Goal: Task Accomplishment & Management: Manage account settings

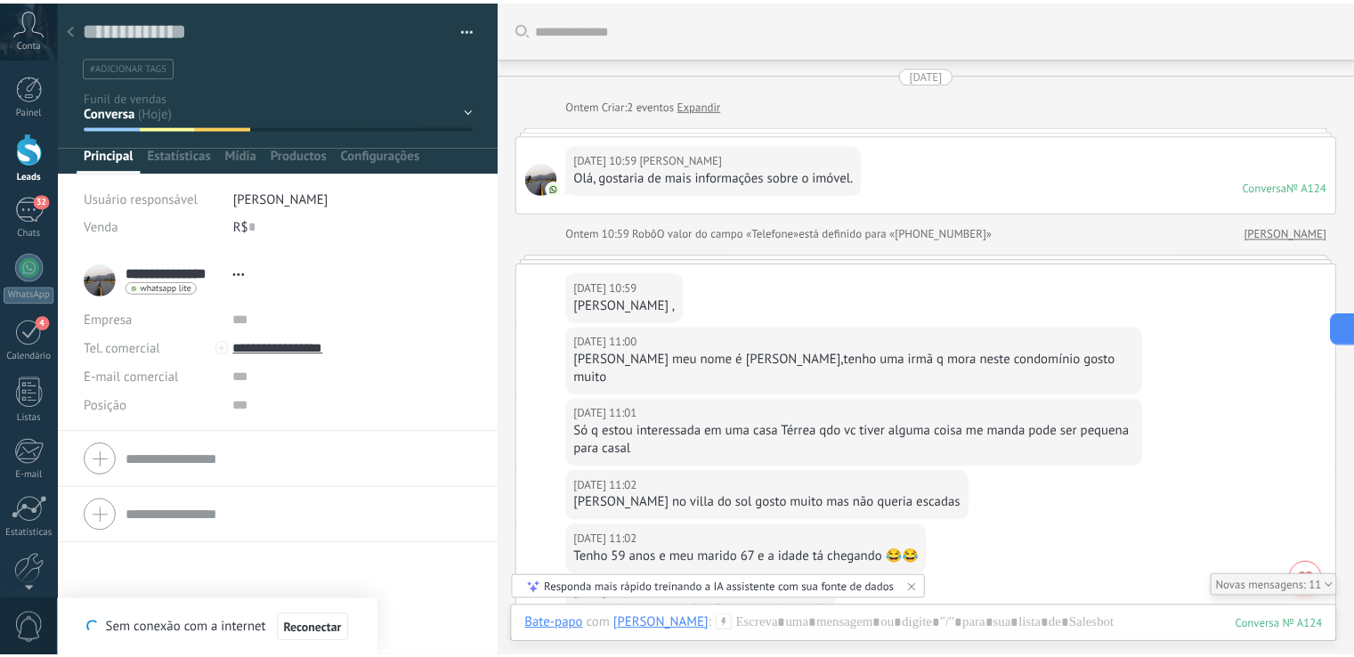
scroll to position [85, 0]
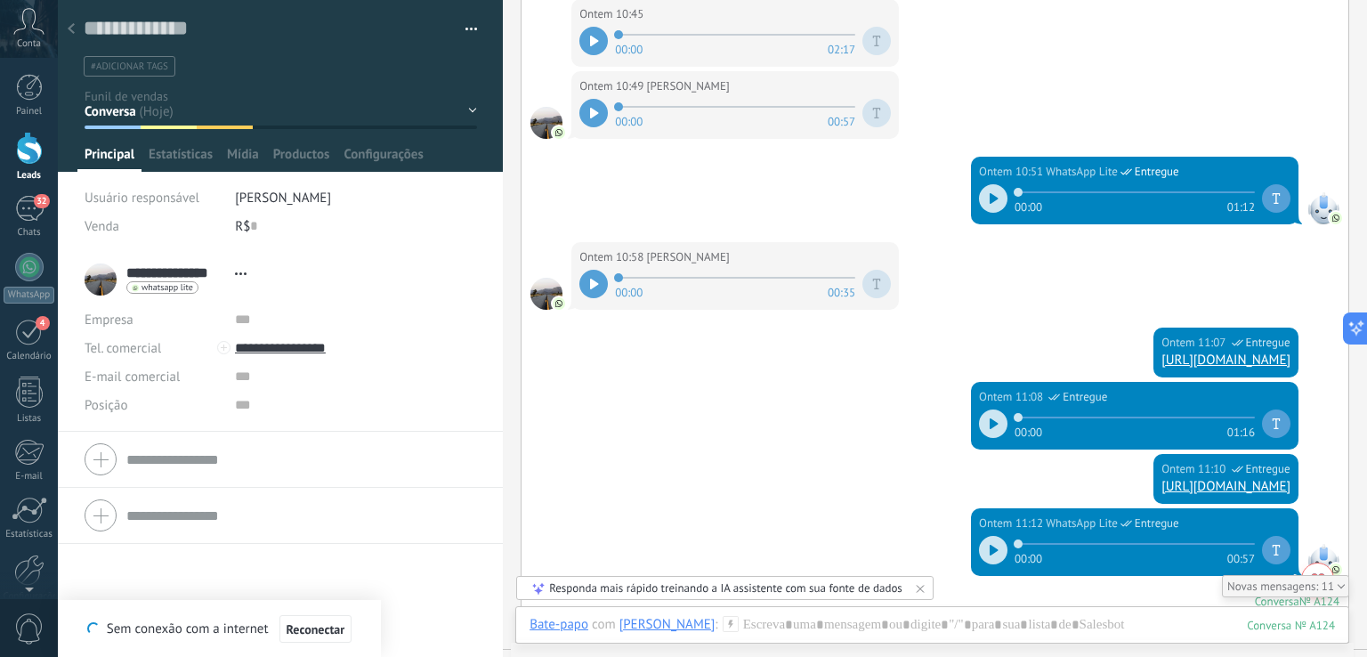
drag, startPoint x: 29, startPoint y: 222, endPoint x: 31, endPoint y: 158, distance: 64.1
click at [29, 222] on link "32 Chats" at bounding box center [29, 217] width 58 height 43
click at [31, 162] on div at bounding box center [29, 148] width 27 height 33
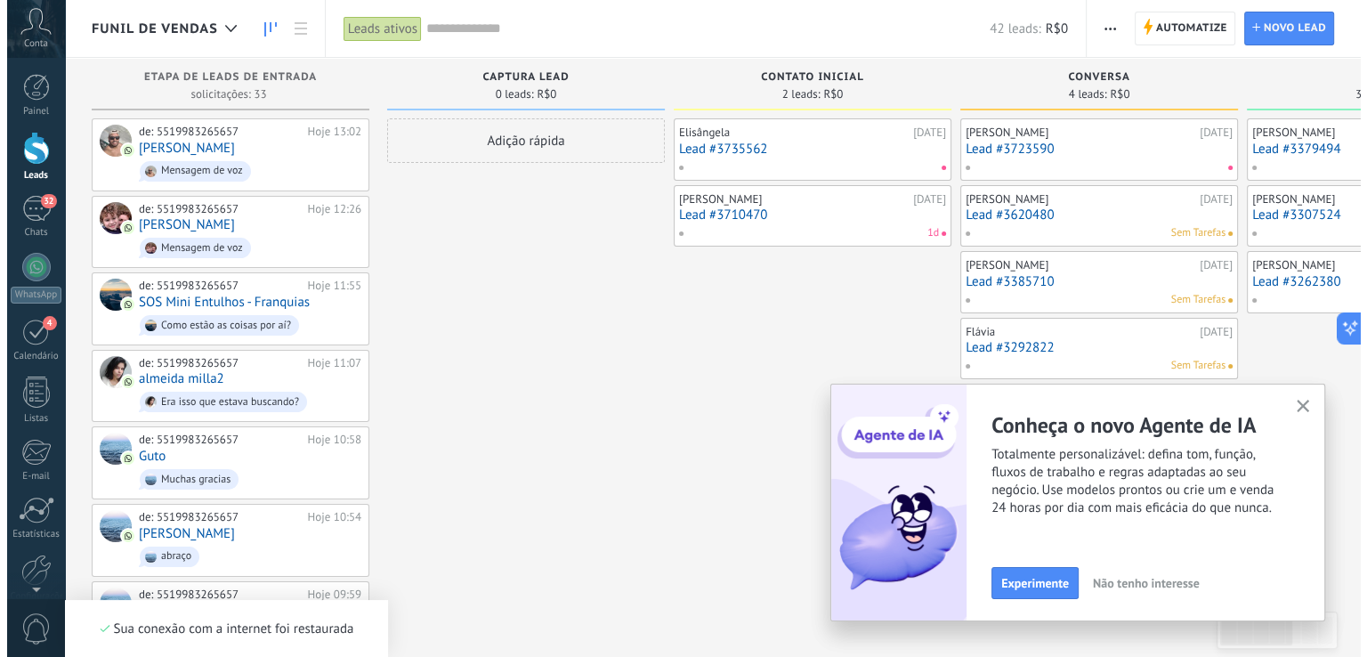
scroll to position [85, 0]
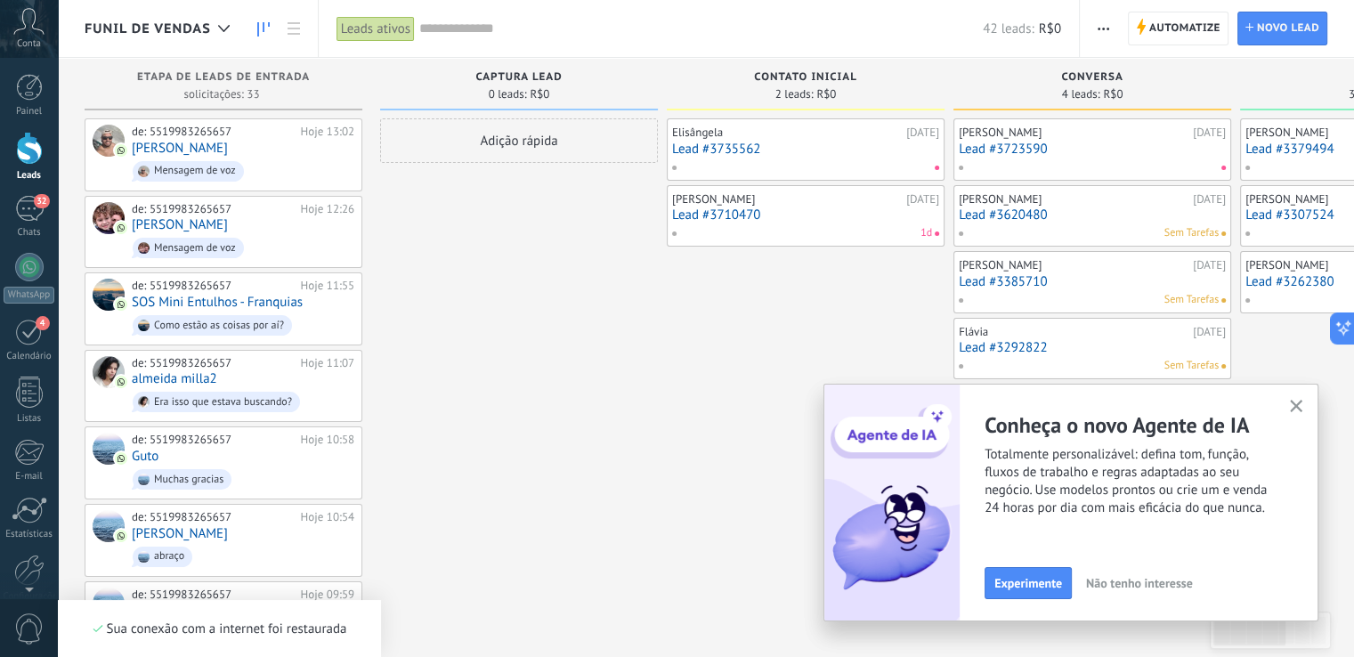
click at [1105, 286] on link "Lead #3385710" at bounding box center [1092, 281] width 267 height 15
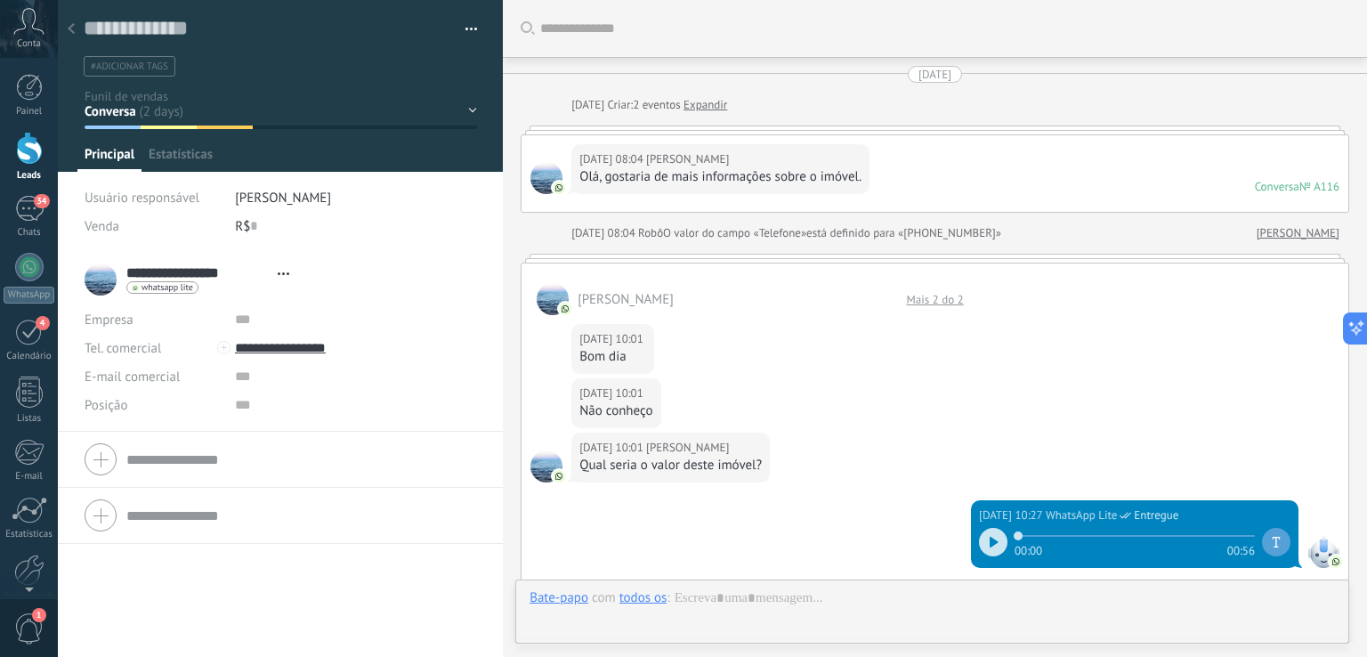
type textarea "**********"
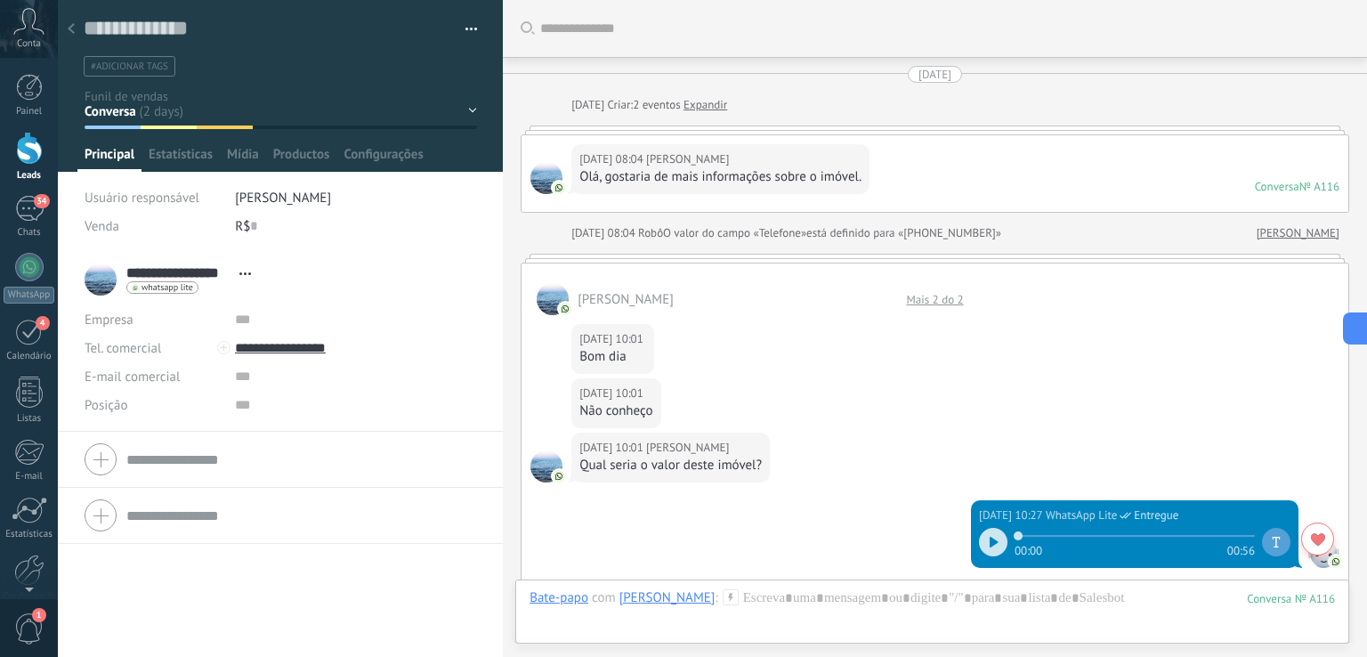
scroll to position [1627, 0]
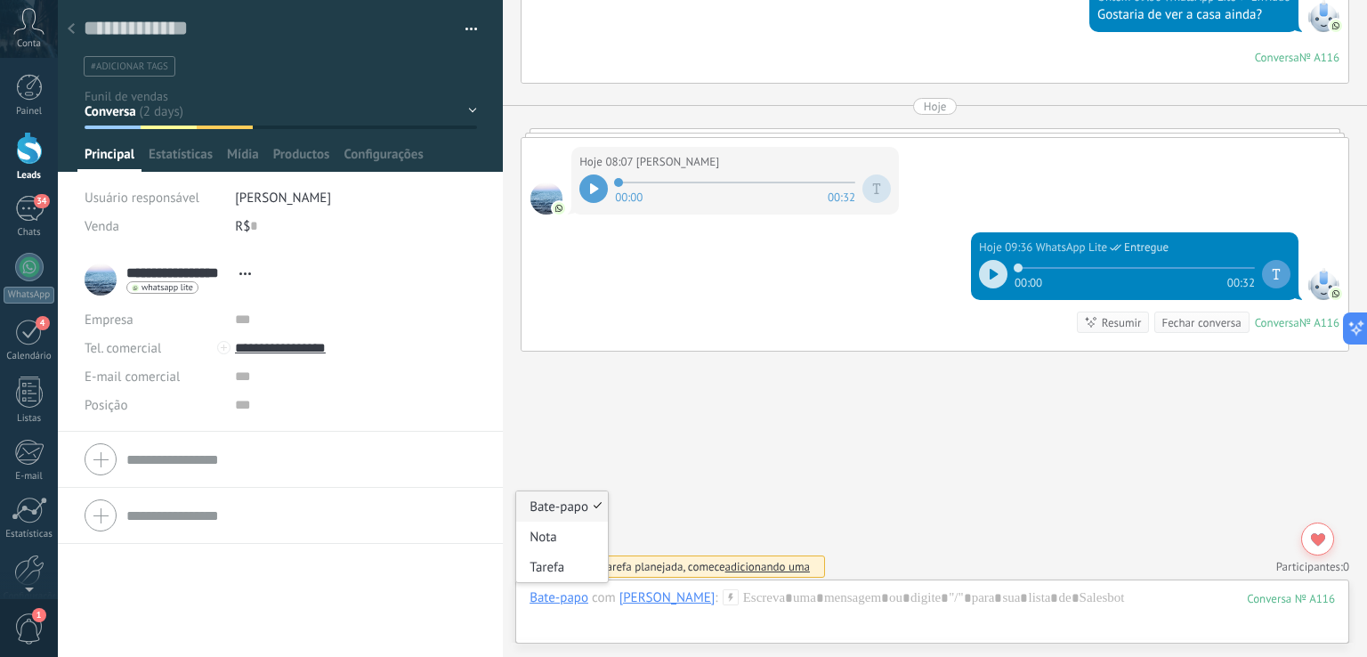
click at [571, 599] on div "Bate-papo" at bounding box center [559, 597] width 59 height 16
click at [565, 562] on div "Tarefa" at bounding box center [562, 567] width 92 height 30
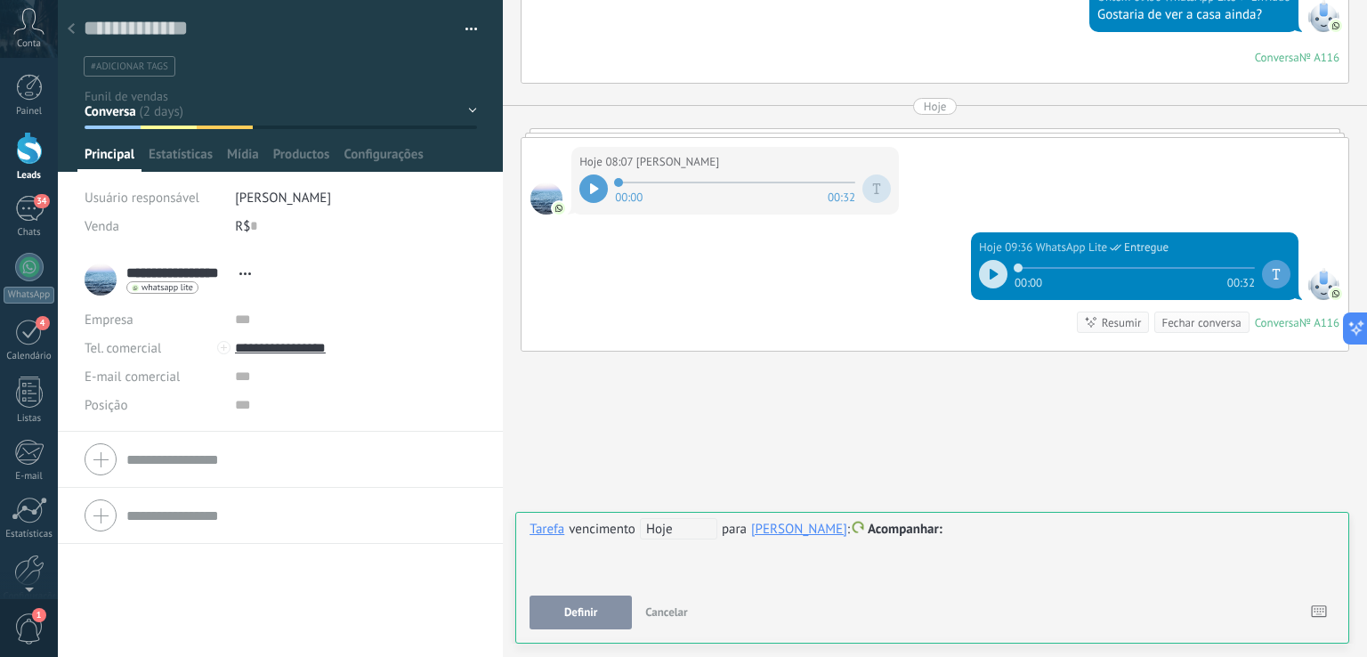
click at [687, 535] on span "Hoje" at bounding box center [678, 528] width 77 height 21
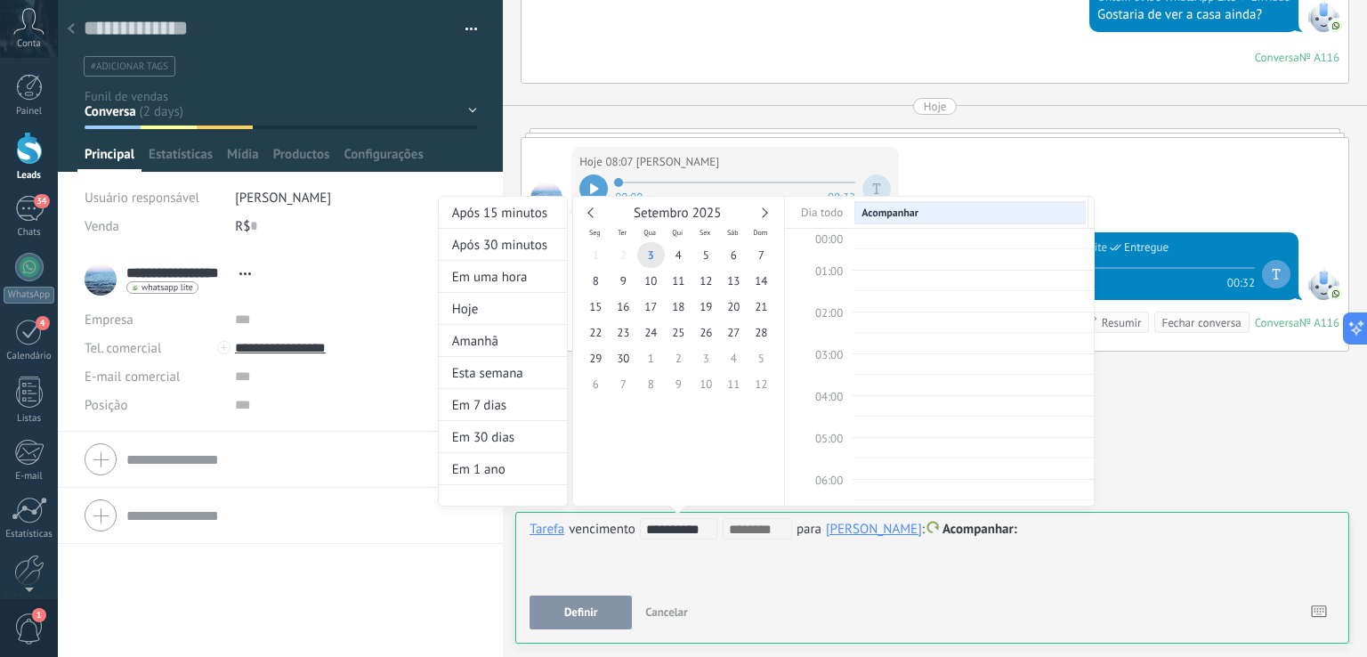
scroll to position [333, 0]
click at [622, 332] on span "23" at bounding box center [624, 333] width 28 height 26
type input "**********"
click at [878, 575] on div at bounding box center [683, 328] width 1367 height 657
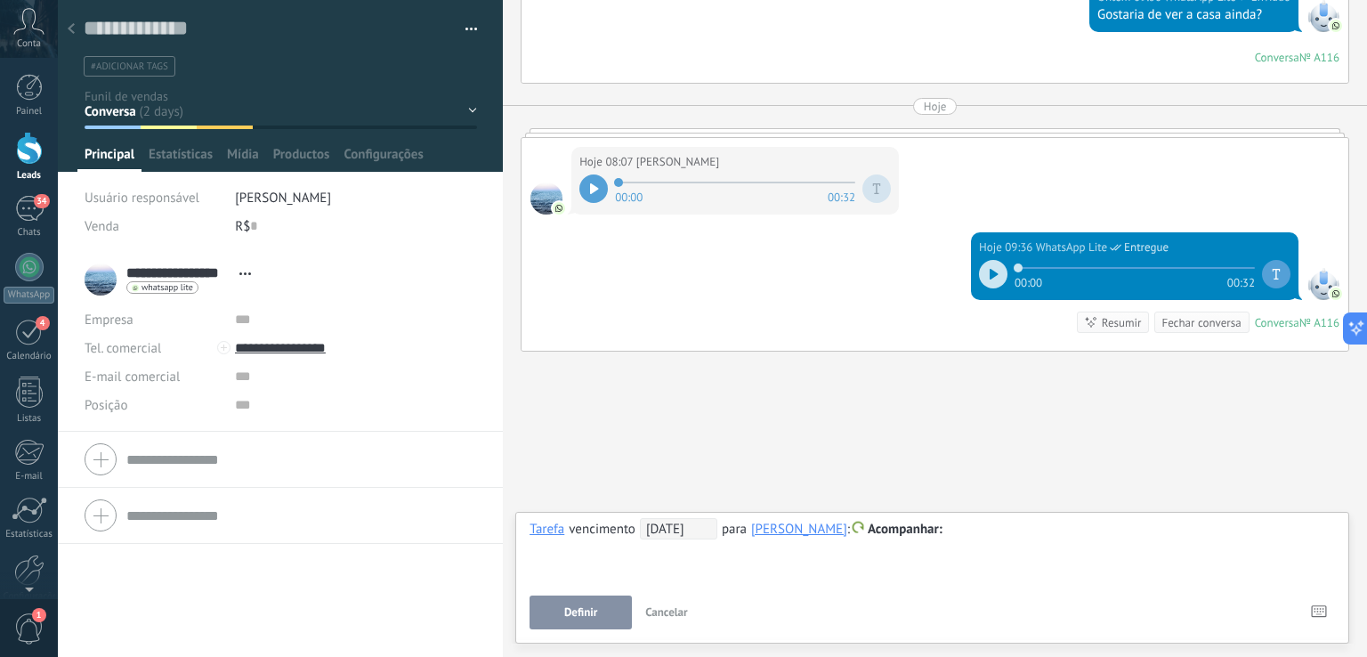
click at [671, 563] on div "**********" at bounding box center [932, 550] width 805 height 64
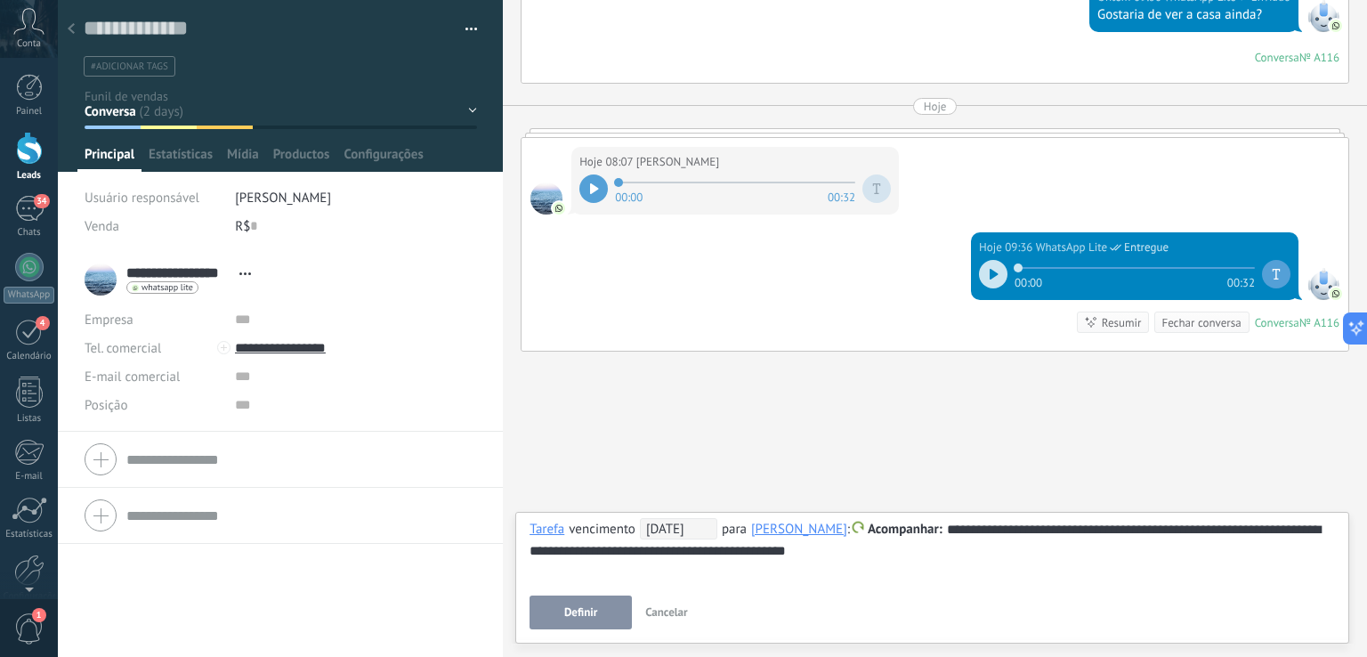
click at [616, 613] on button "Definir" at bounding box center [581, 612] width 102 height 34
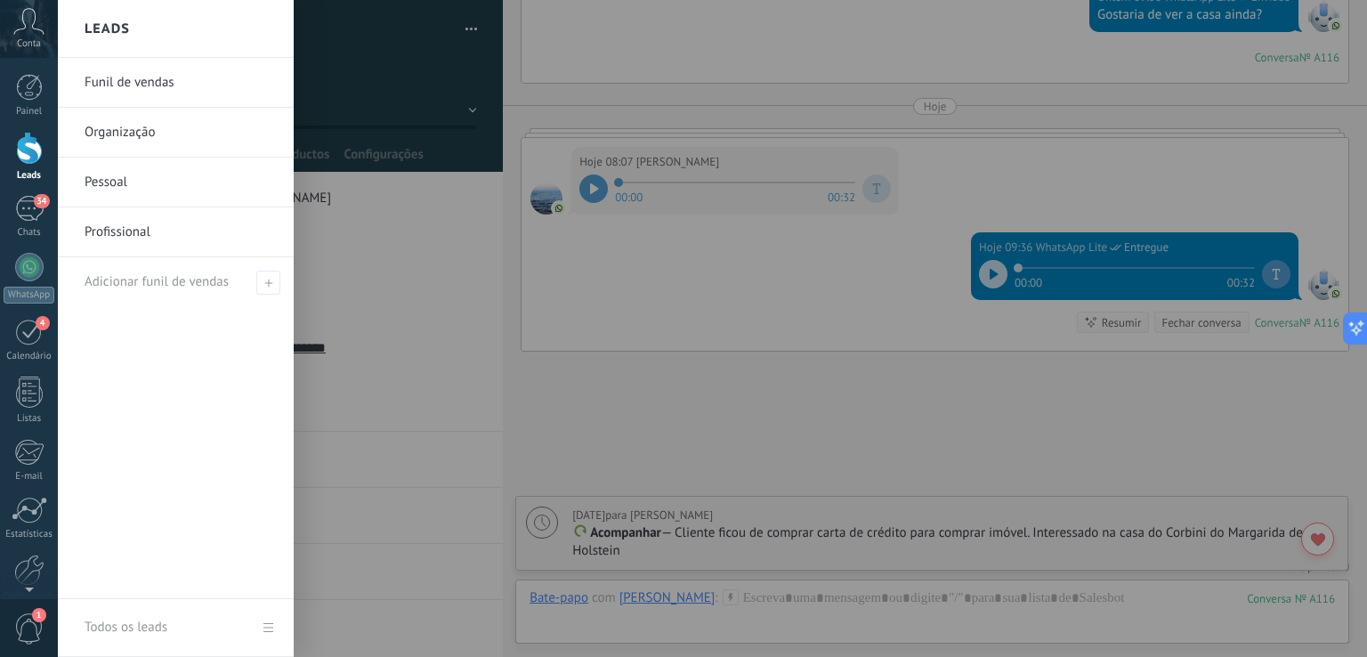
scroll to position [1707, 0]
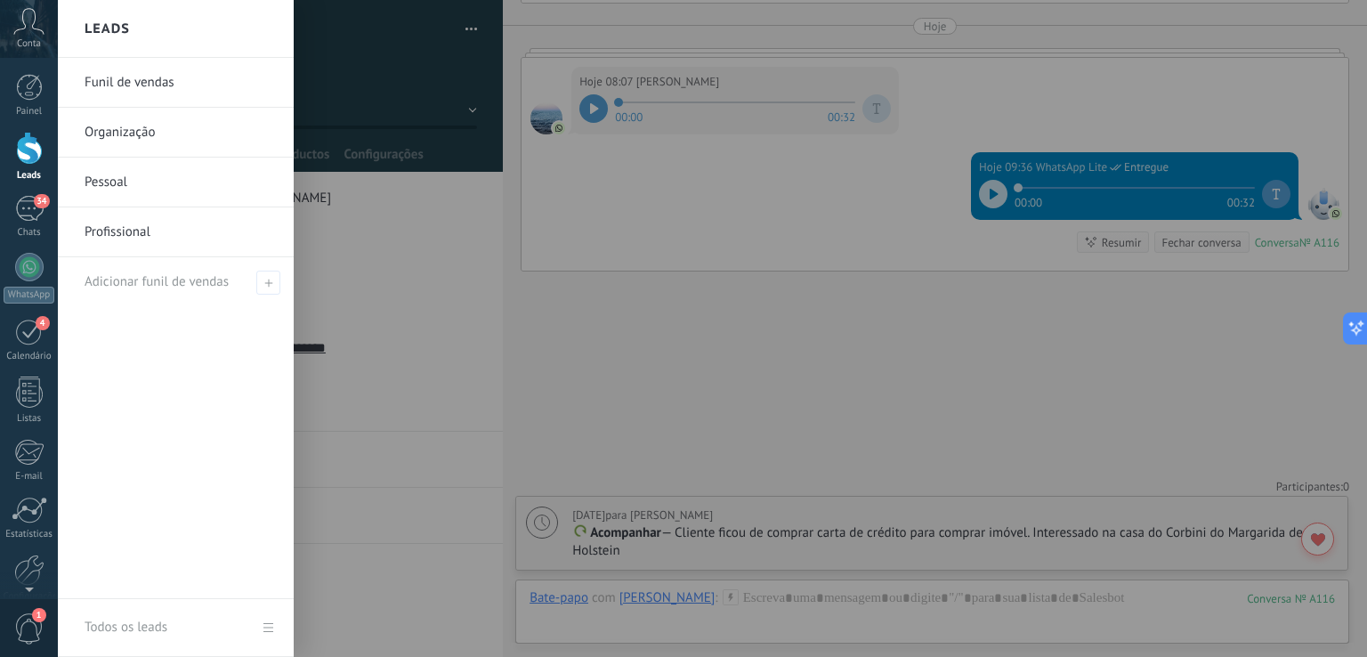
click at [116, 90] on link "Funil de vendas" at bounding box center [180, 83] width 191 height 50
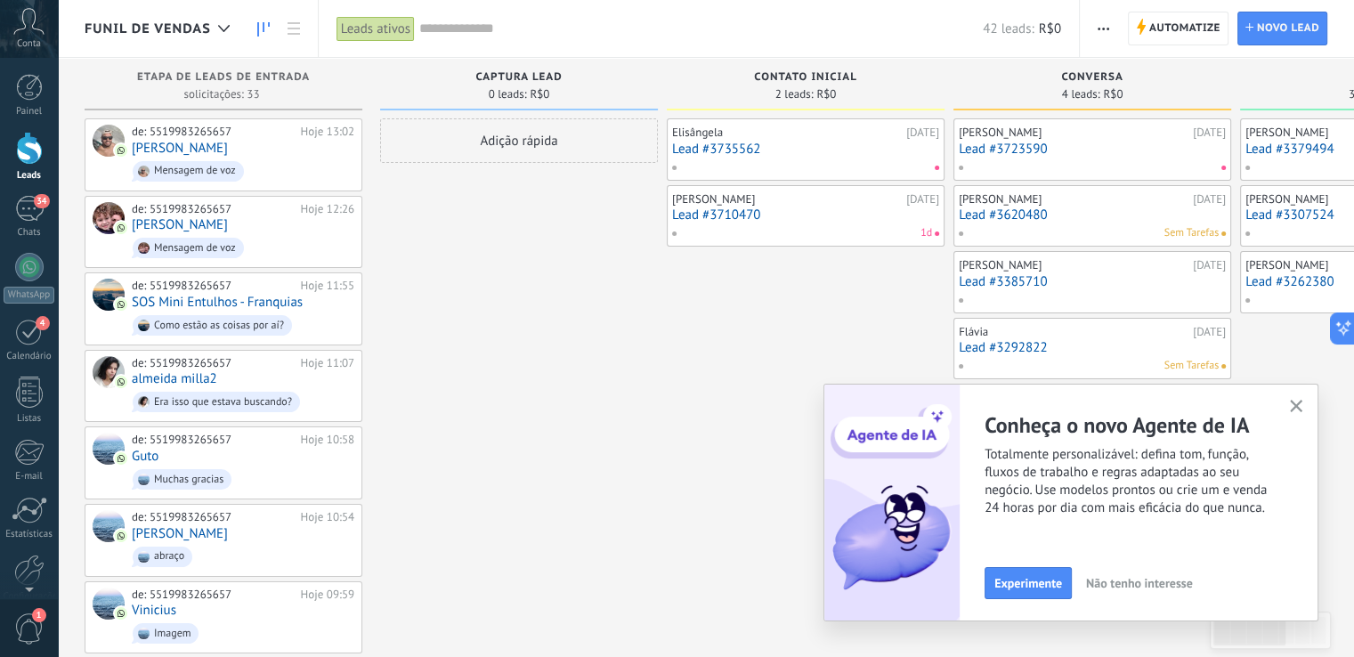
click at [1299, 403] on icon "button" at bounding box center [1296, 406] width 13 height 13
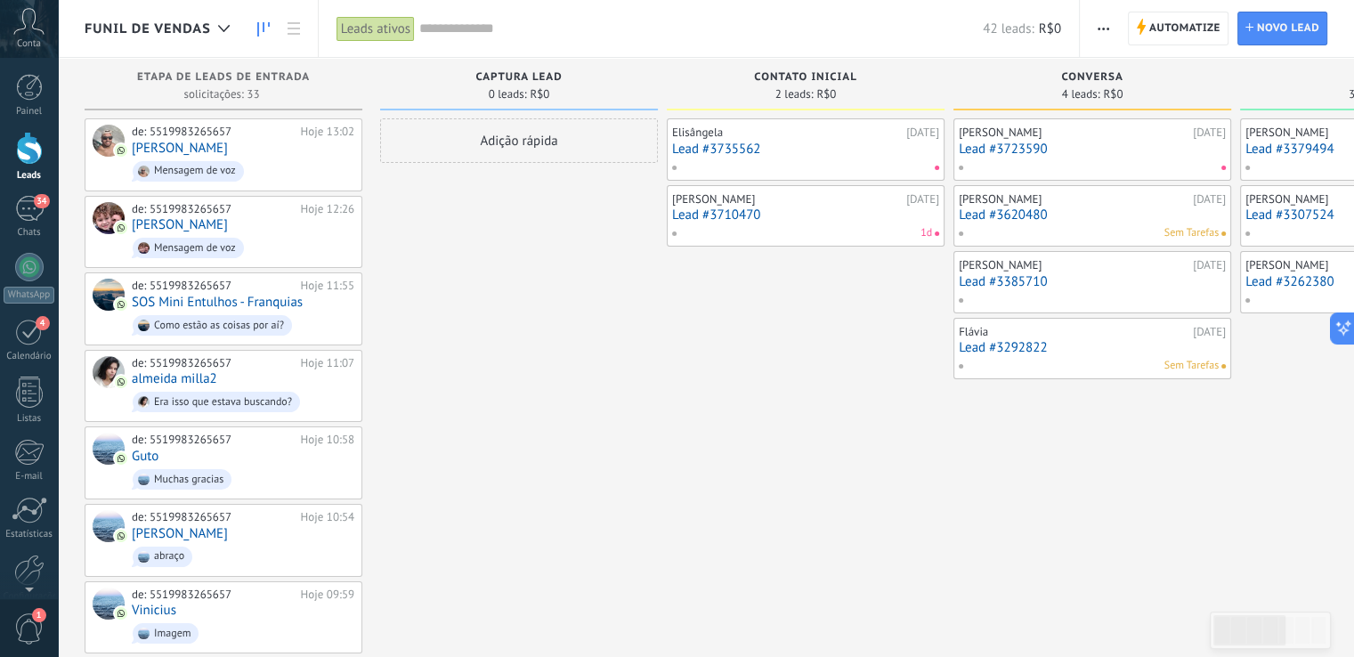
click at [1114, 356] on div "Flávia [DATE] Lead #3292822 Sem Tarefas" at bounding box center [1092, 349] width 267 height 52
click at [1107, 344] on link "Lead #3292822" at bounding box center [1092, 347] width 267 height 15
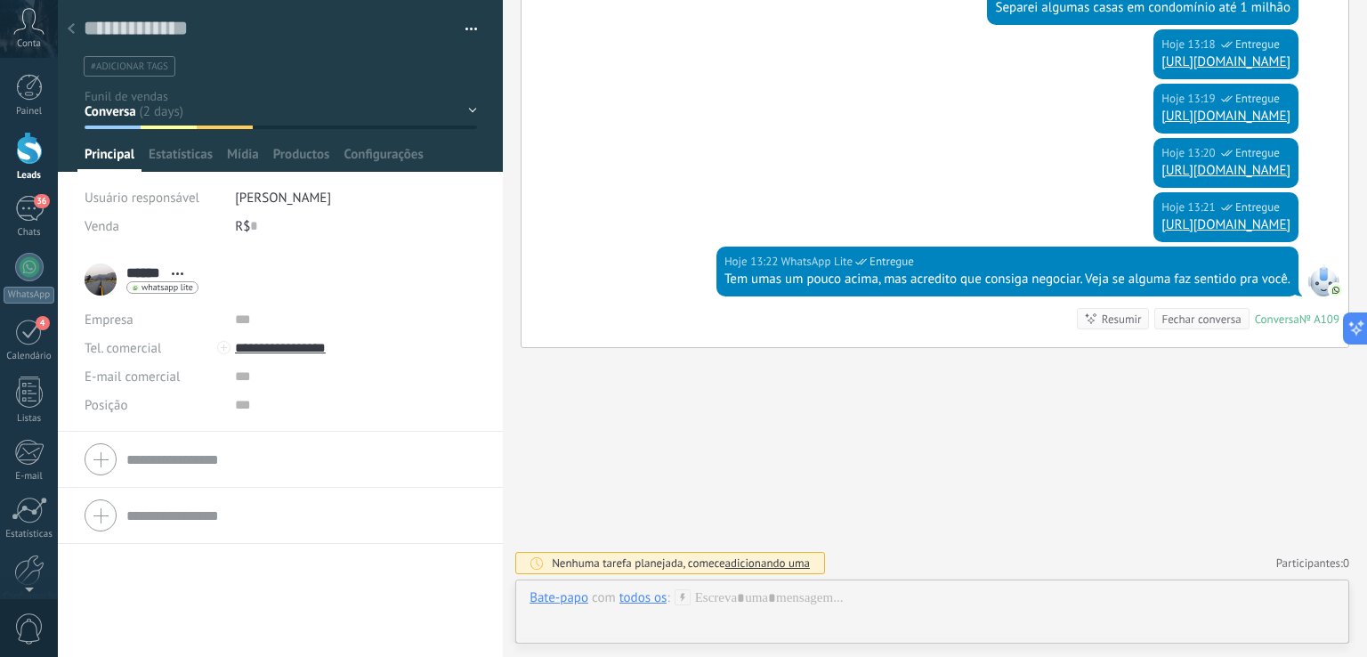
scroll to position [876, 0]
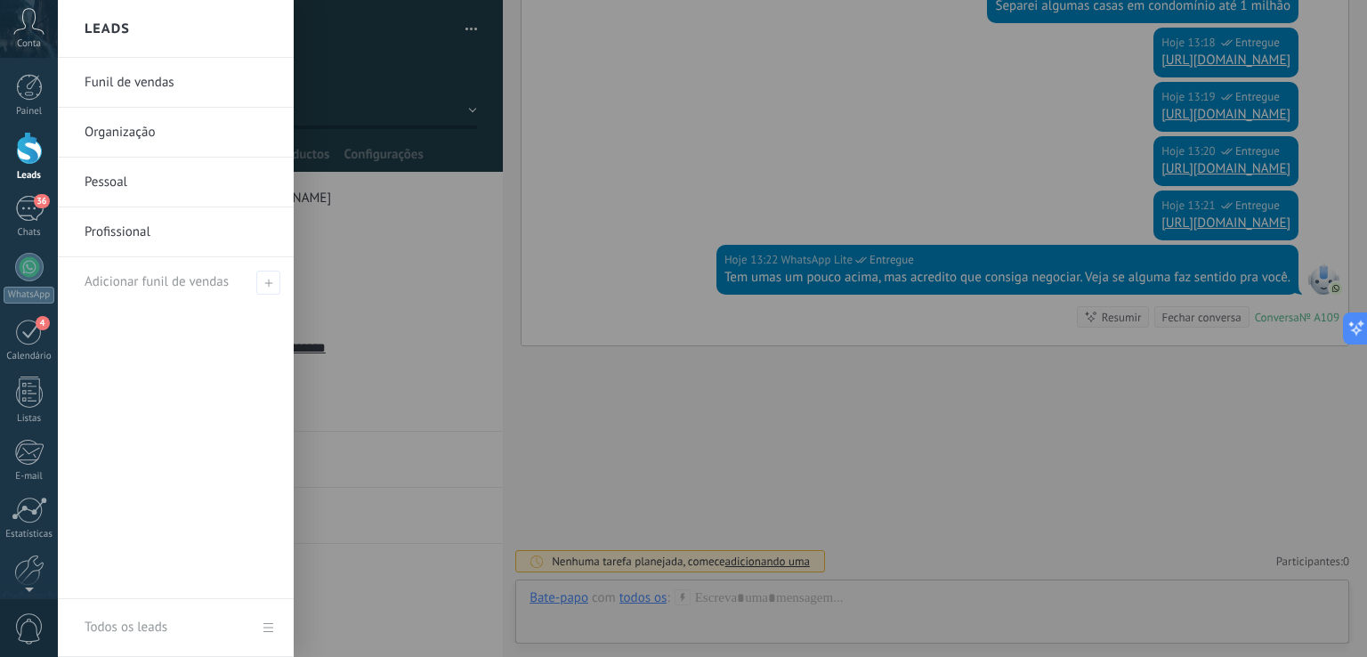
click at [35, 150] on div at bounding box center [29, 148] width 27 height 33
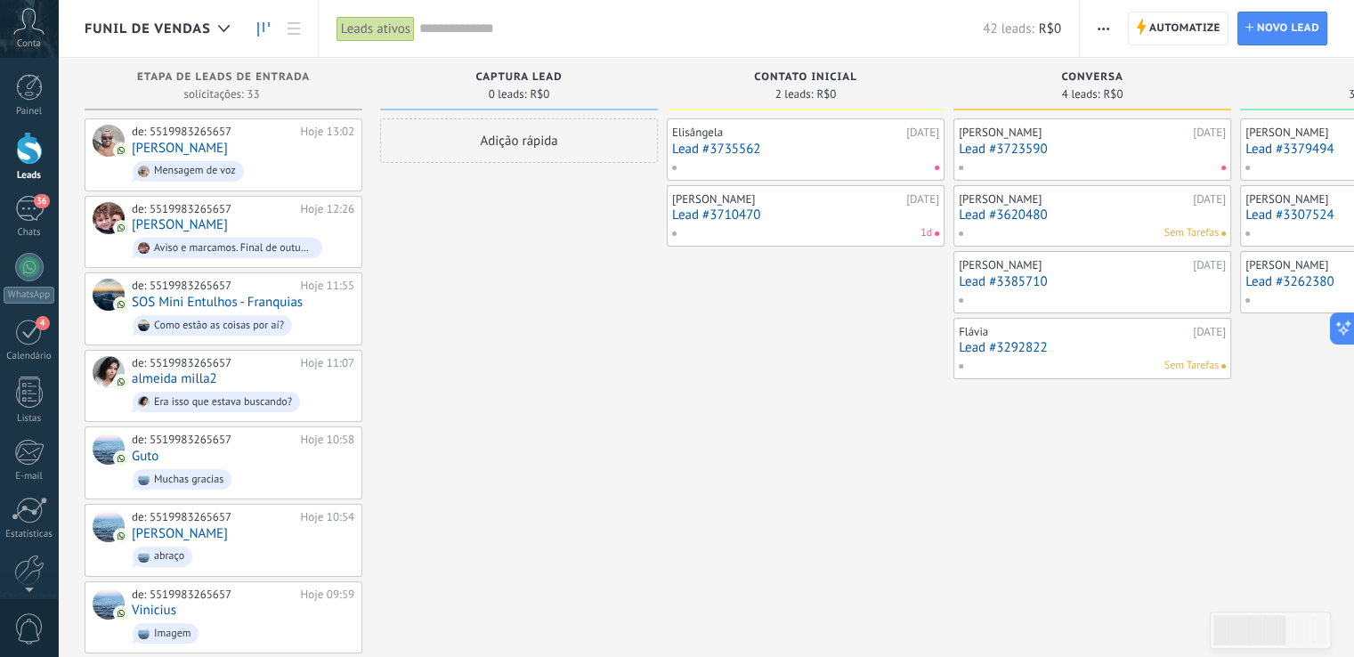
click at [1096, 232] on div "Sem Tarefas" at bounding box center [1088, 233] width 261 height 16
click at [1098, 212] on link "Lead #3620480" at bounding box center [1092, 214] width 267 height 15
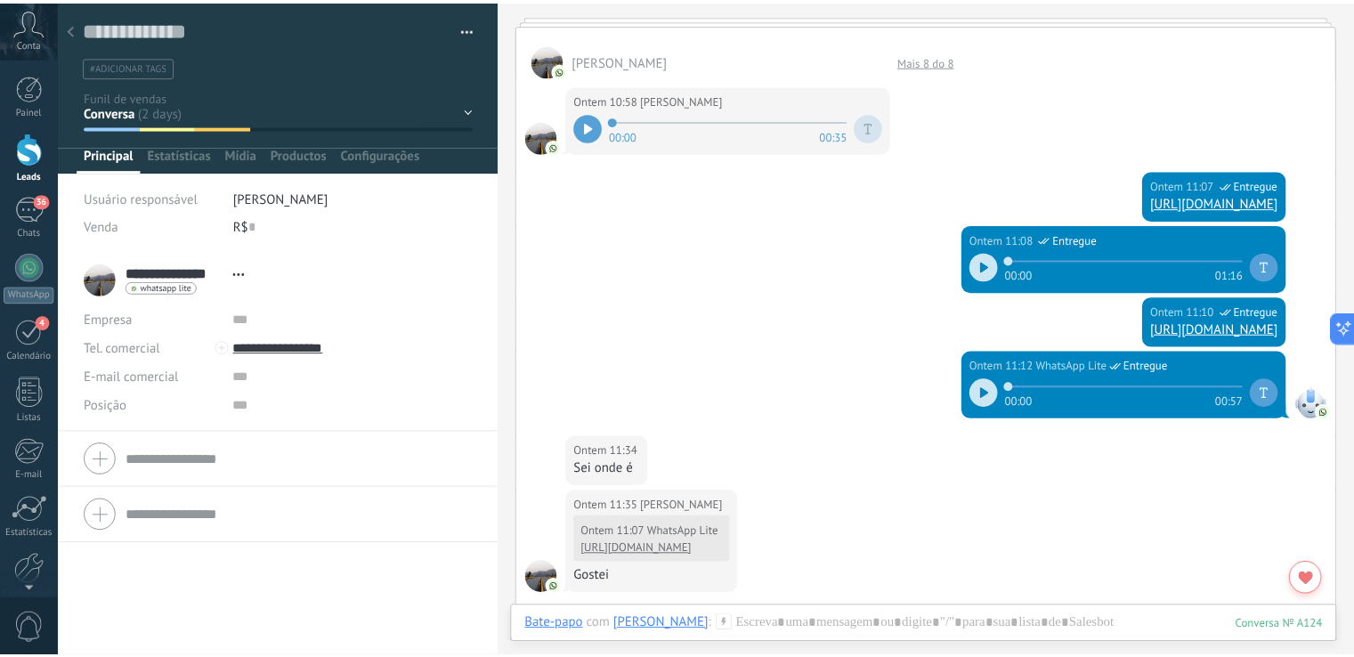
scroll to position [2138, 0]
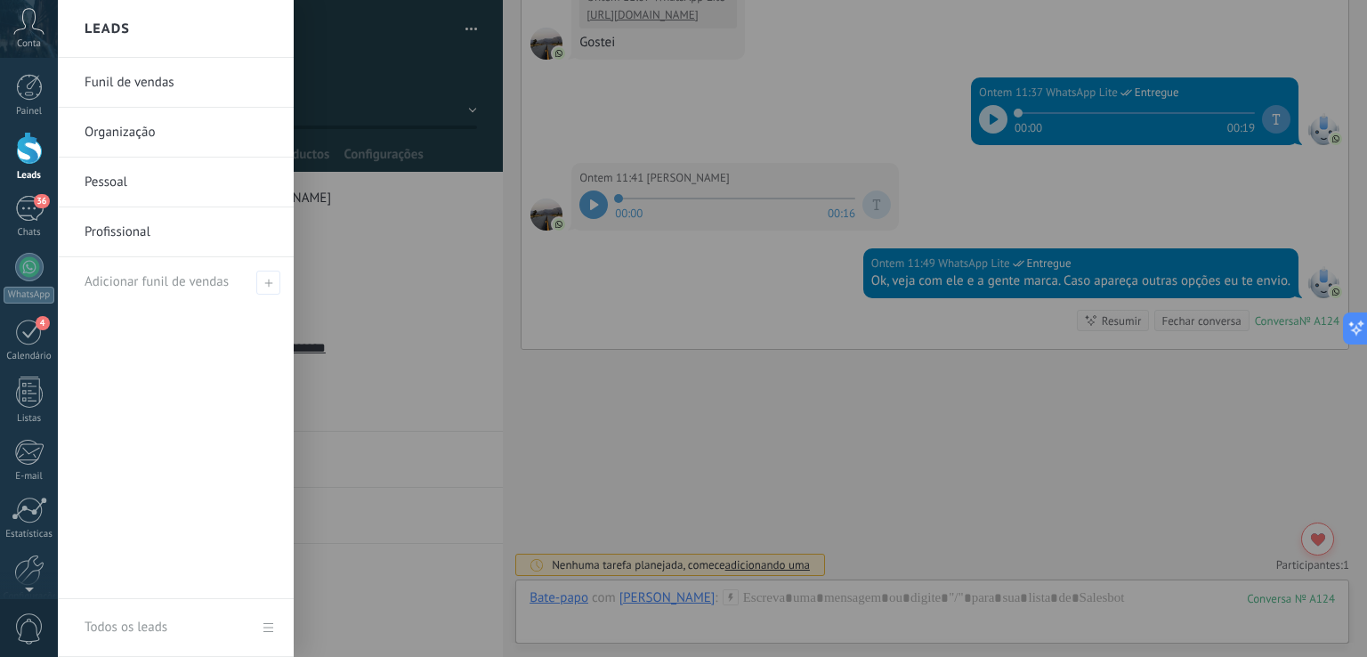
click at [35, 150] on div at bounding box center [29, 148] width 27 height 33
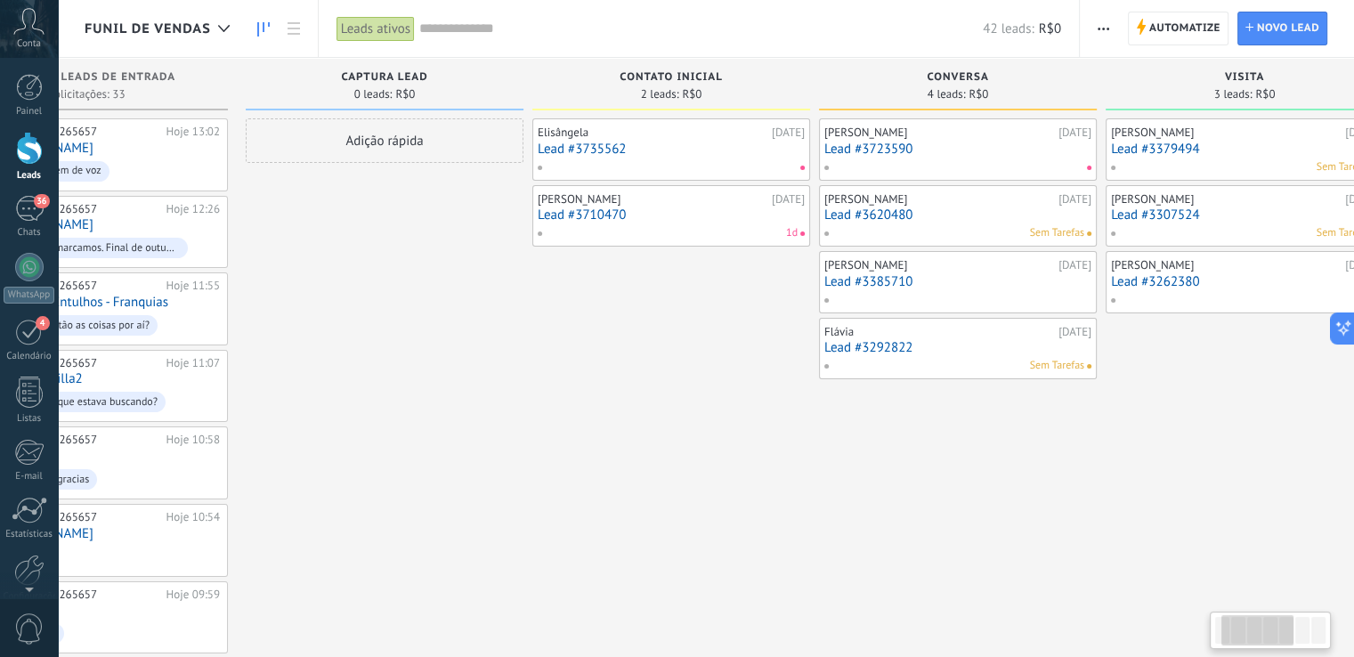
scroll to position [0, 178]
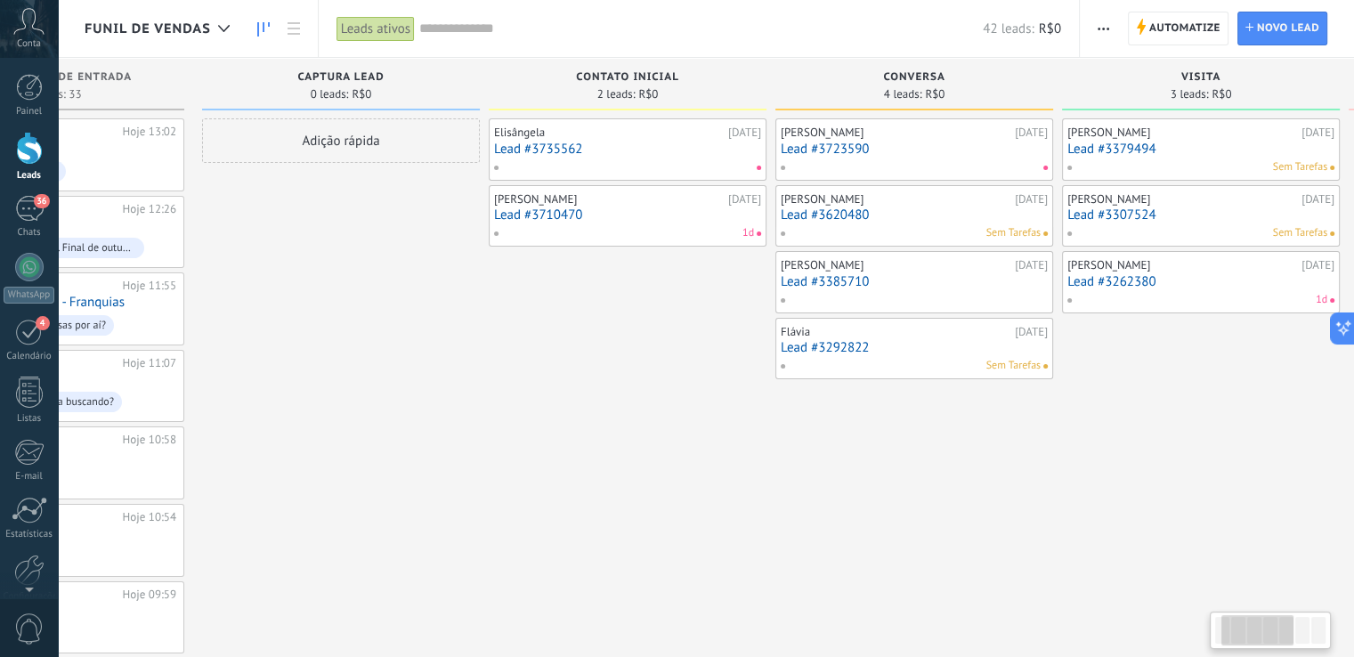
drag, startPoint x: 1081, startPoint y: 577, endPoint x: 905, endPoint y: 566, distance: 176.5
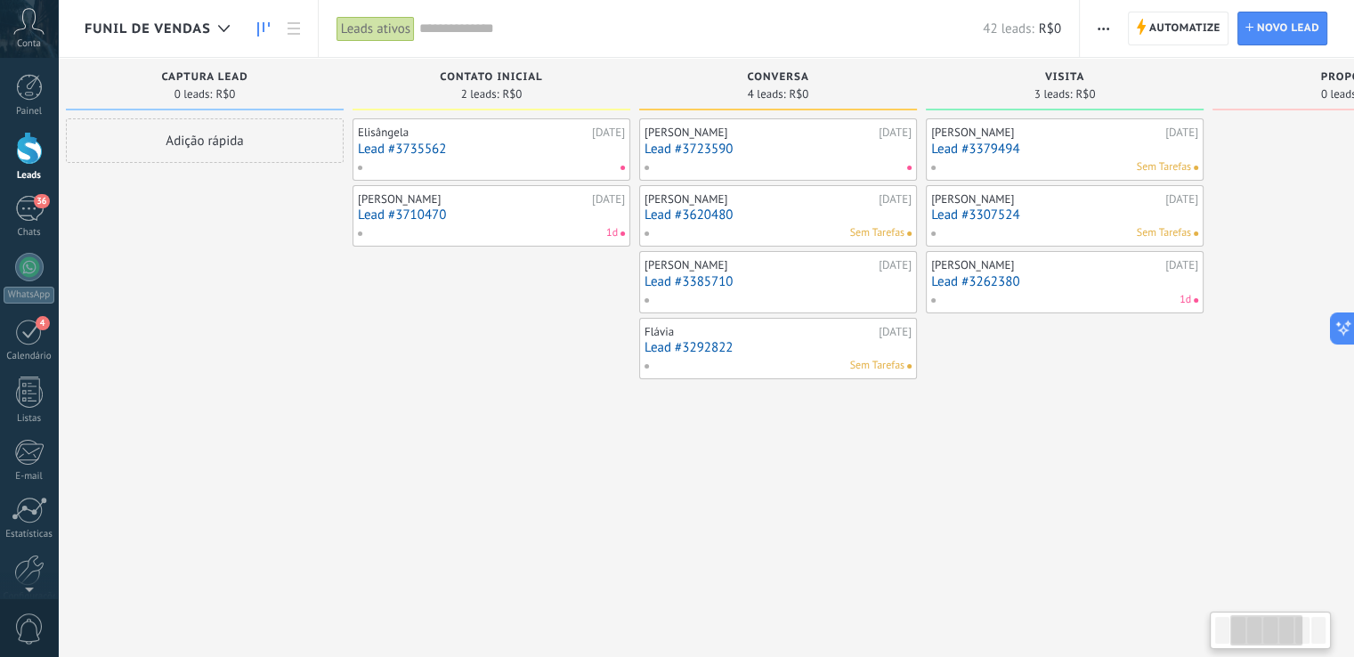
drag, startPoint x: 1034, startPoint y: 537, endPoint x: 899, endPoint y: 546, distance: 135.6
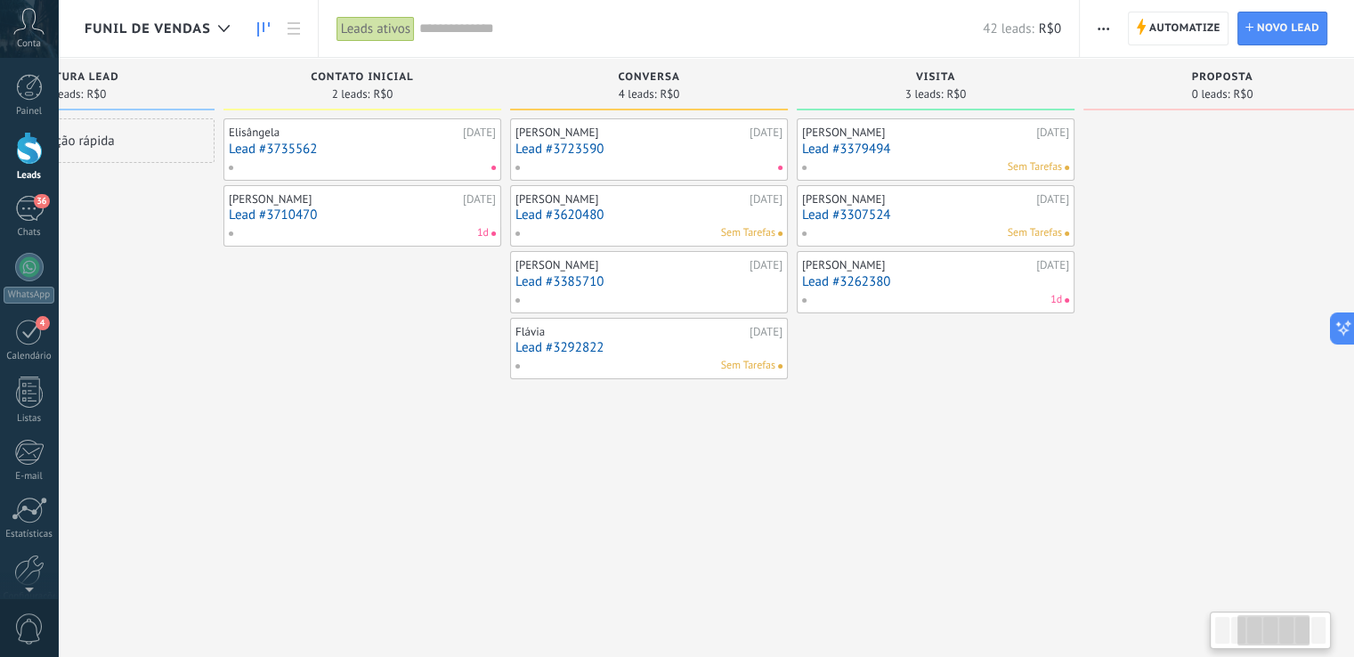
scroll to position [0, 449]
drag, startPoint x: 1051, startPoint y: 510, endPoint x: 918, endPoint y: 517, distance: 132.8
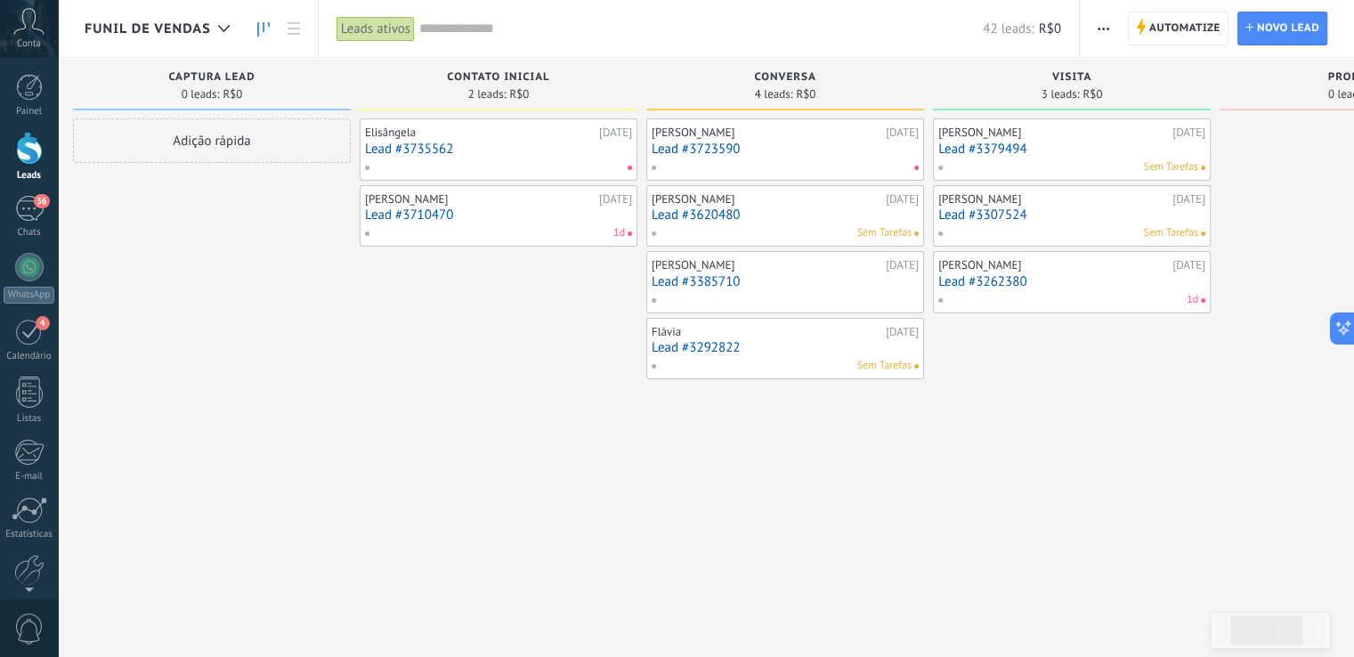
drag, startPoint x: 324, startPoint y: 346, endPoint x: 466, endPoint y: 352, distance: 142.5
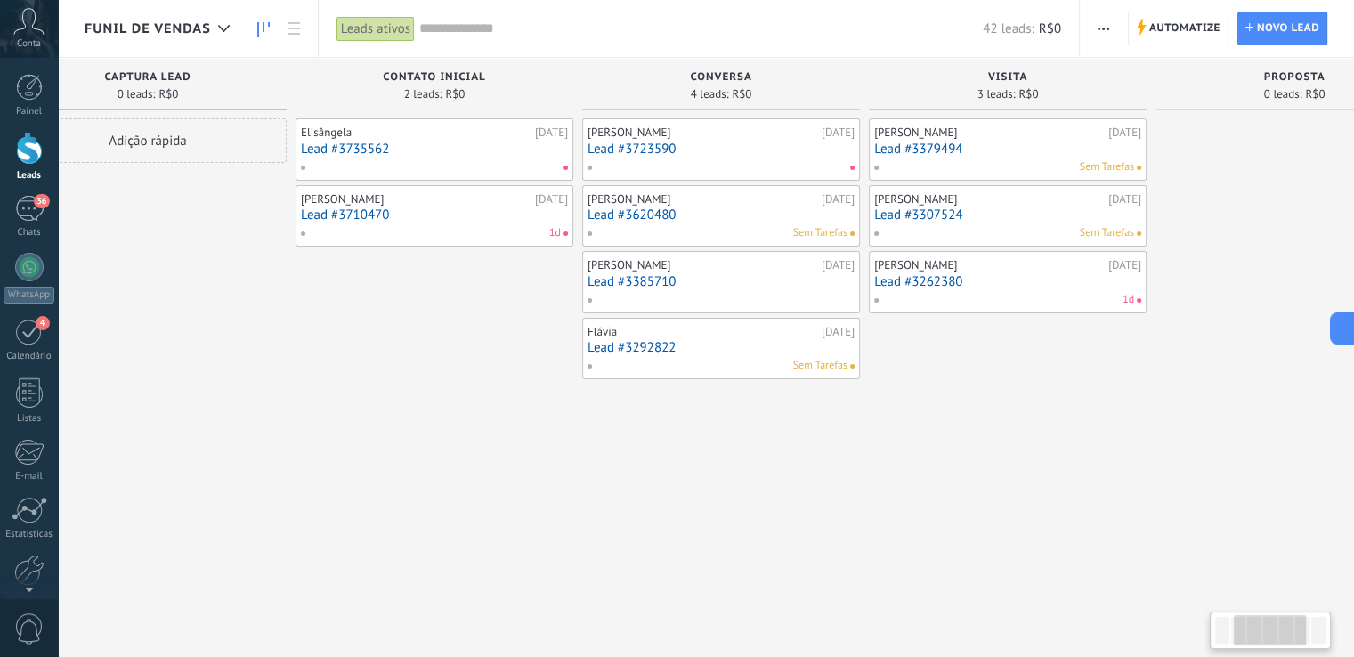
scroll to position [0, 347]
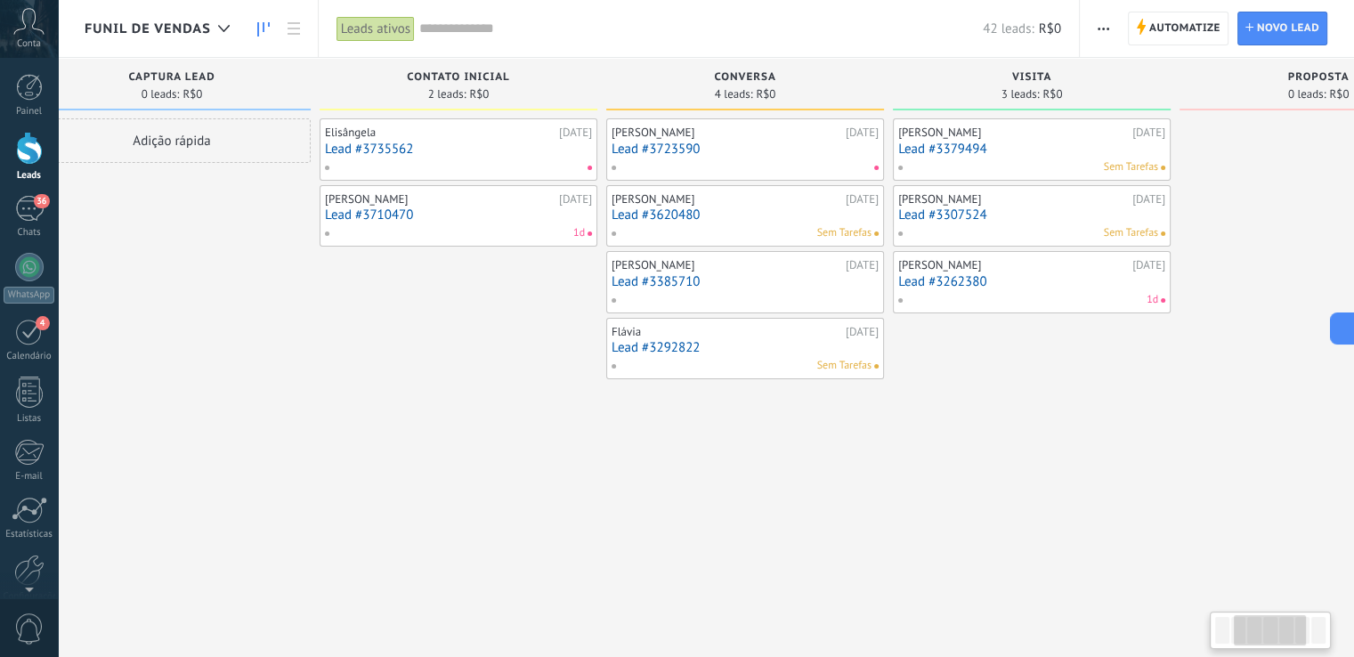
drag, startPoint x: 888, startPoint y: 486, endPoint x: 900, endPoint y: 498, distance: 17.0
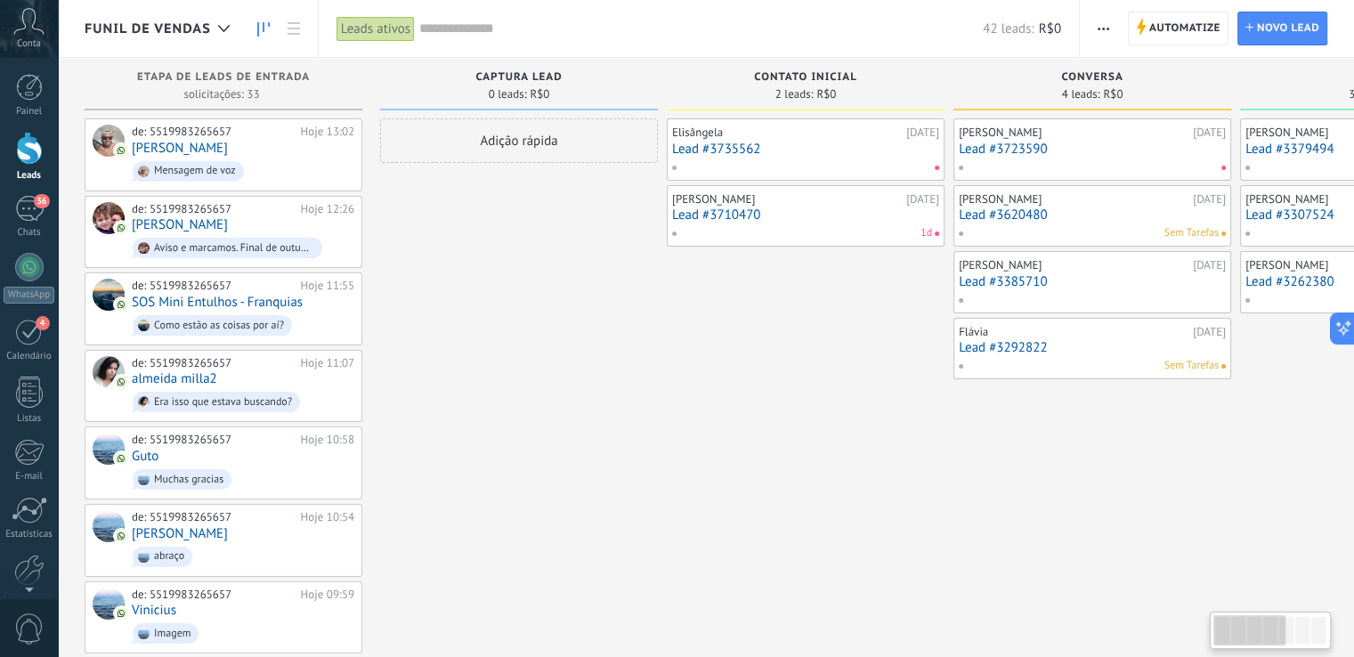
drag, startPoint x: 680, startPoint y: 442, endPoint x: 762, endPoint y: 442, distance: 81.9
drag, startPoint x: 552, startPoint y: 452, endPoint x: 632, endPoint y: 447, distance: 80.3
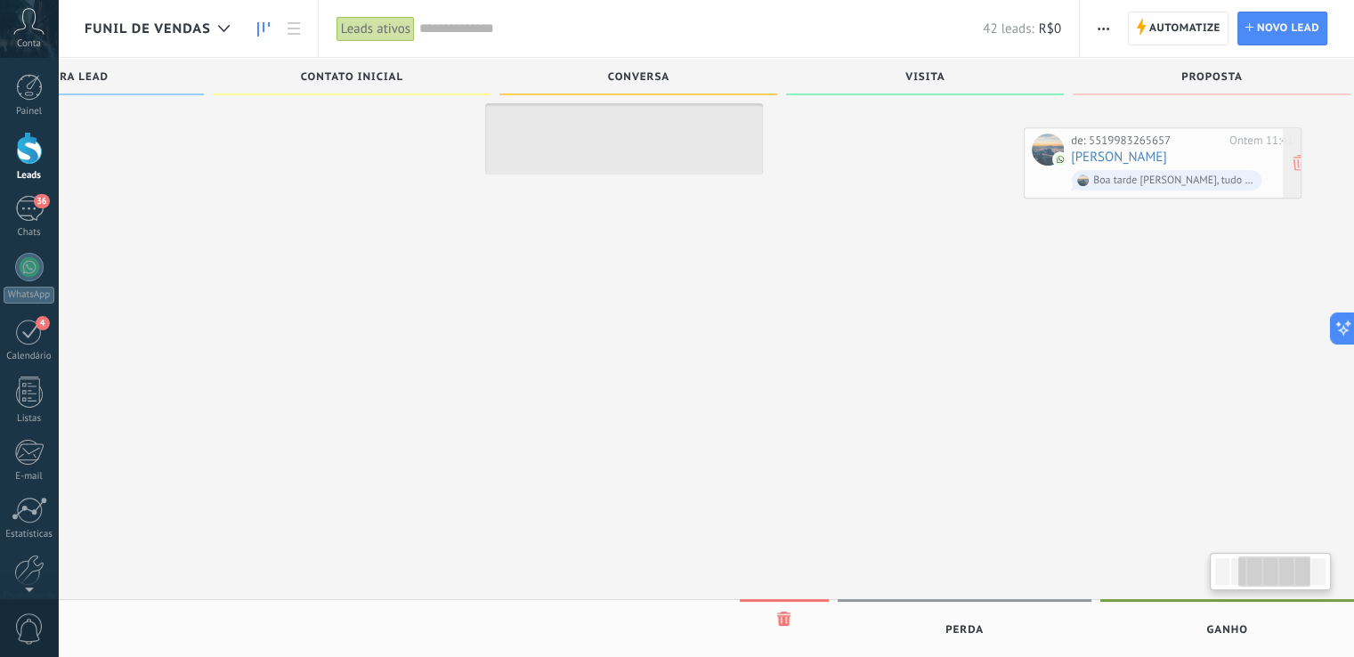
scroll to position [0, 496]
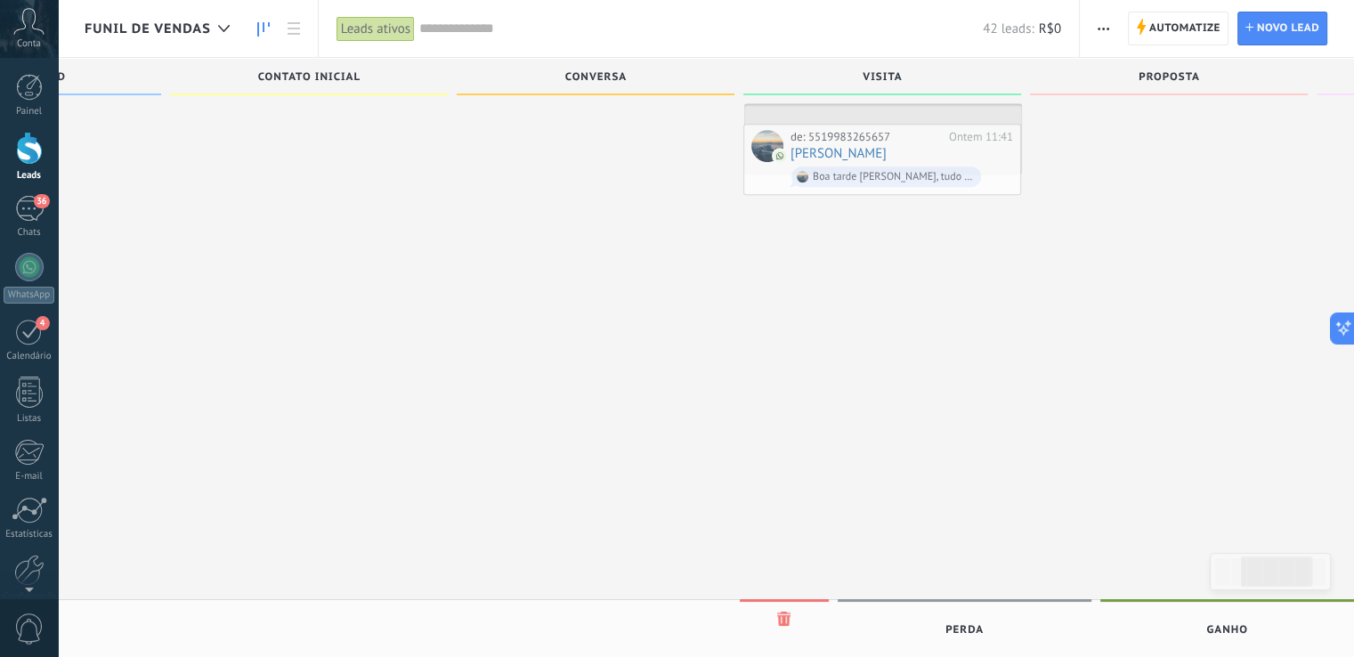
drag, startPoint x: 262, startPoint y: 557, endPoint x: 920, endPoint y: 150, distance: 774.1
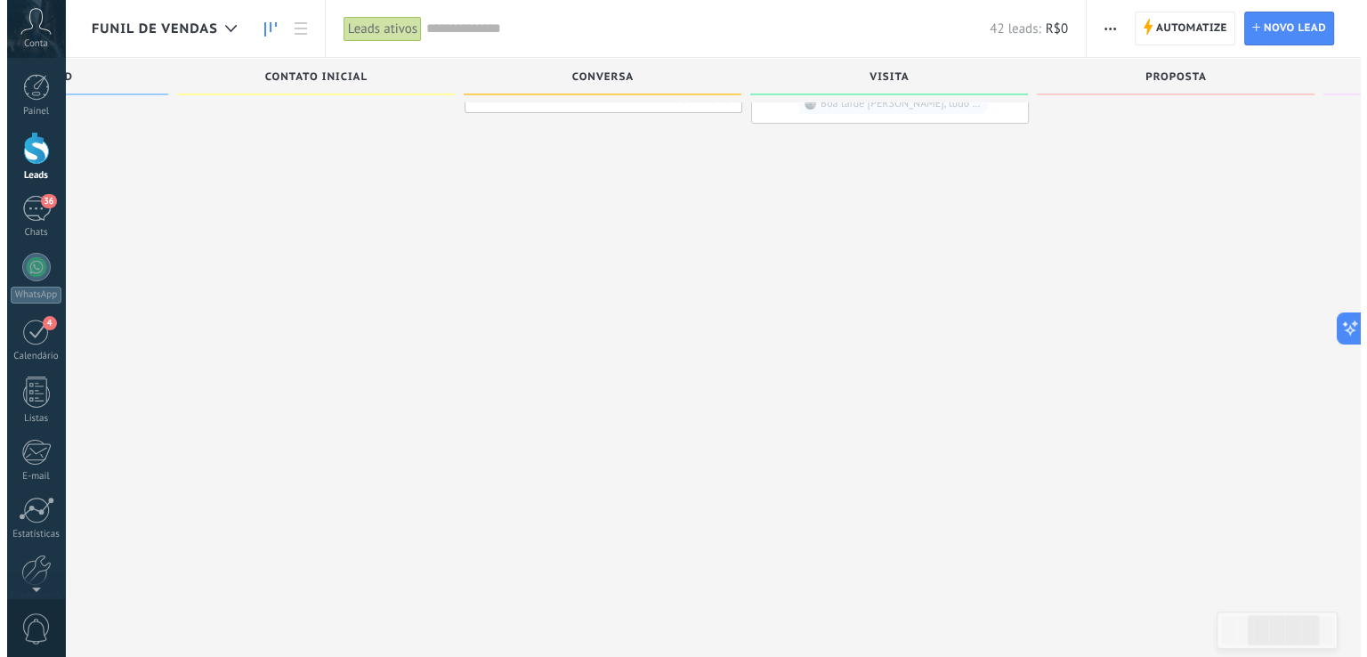
scroll to position [0, 0]
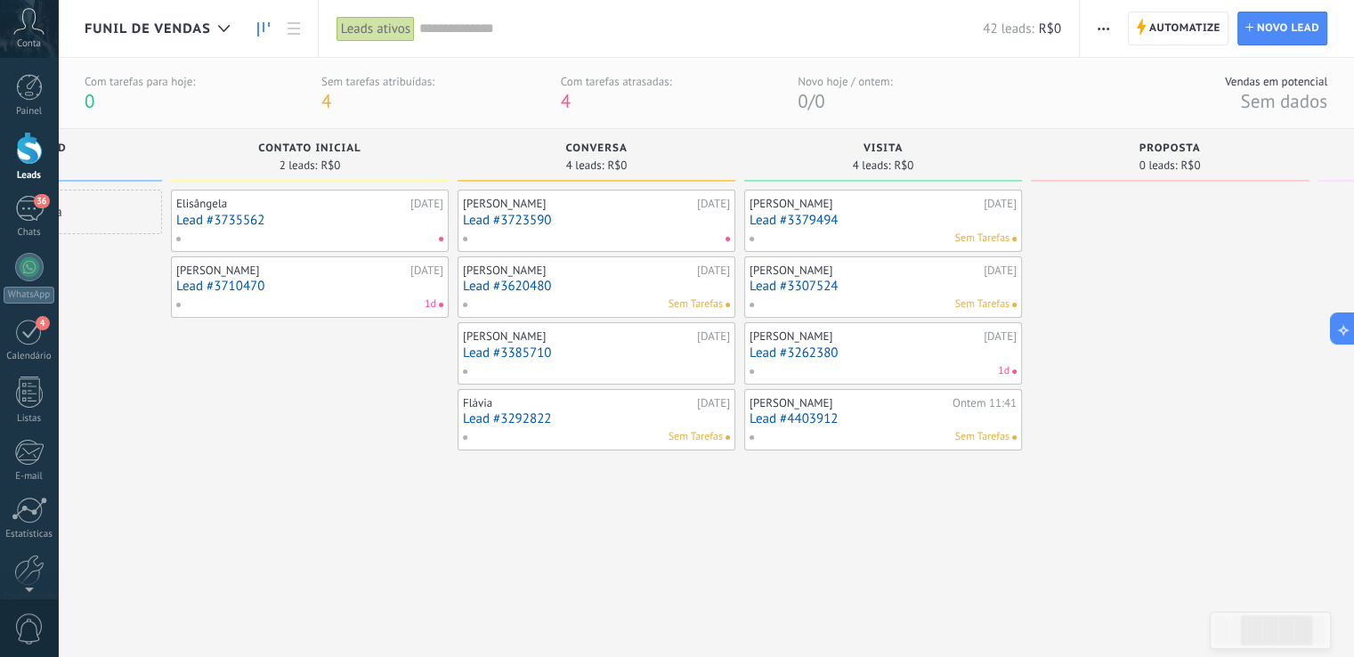
click at [604, 293] on link "Lead #3620480" at bounding box center [596, 286] width 267 height 15
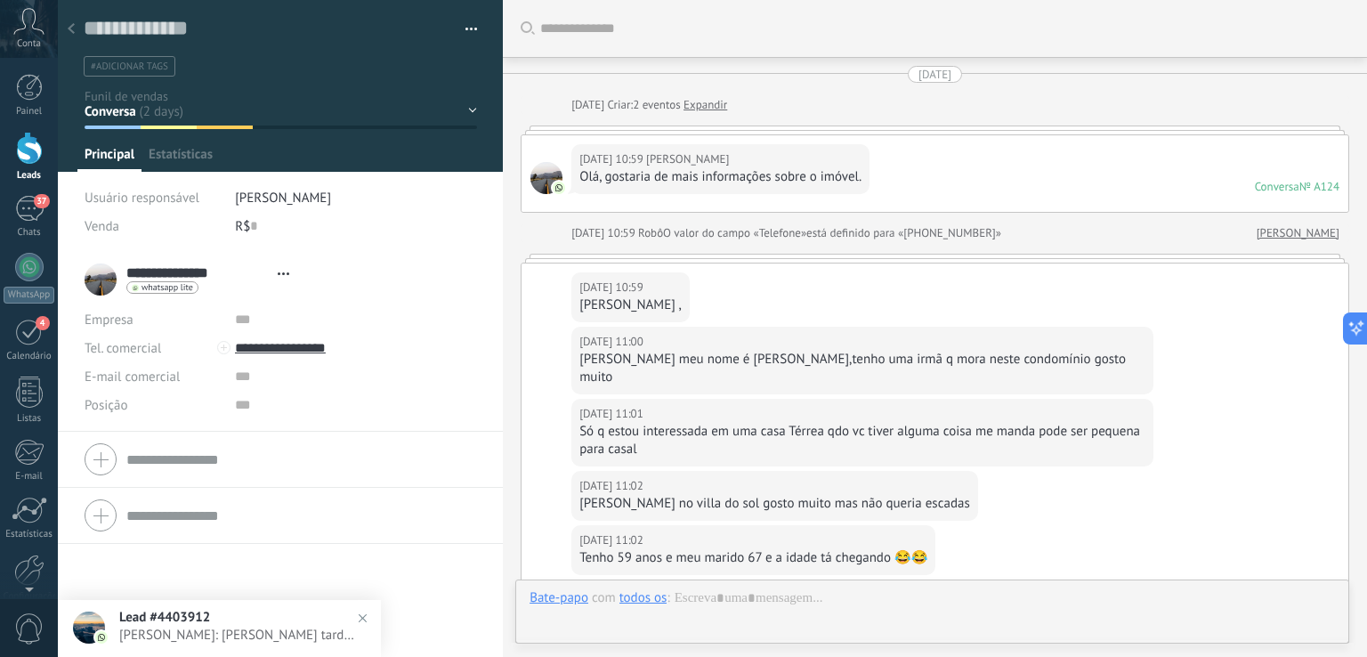
type textarea "**********"
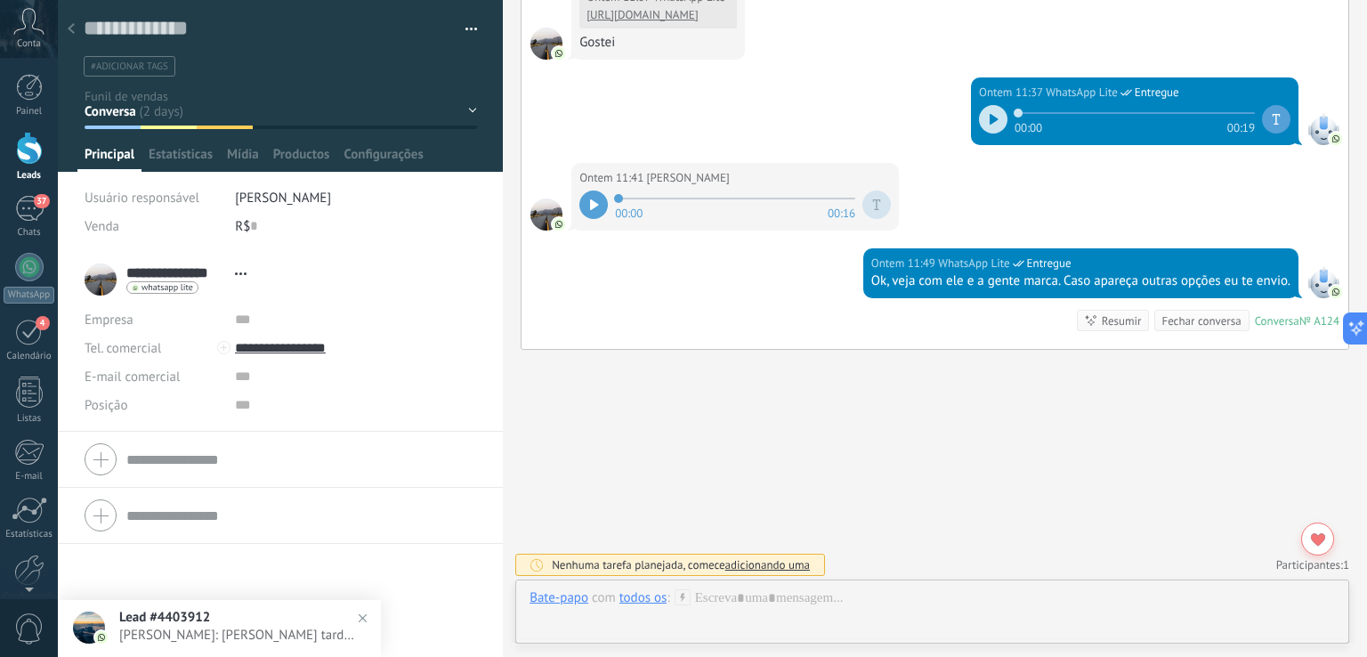
scroll to position [26, 0]
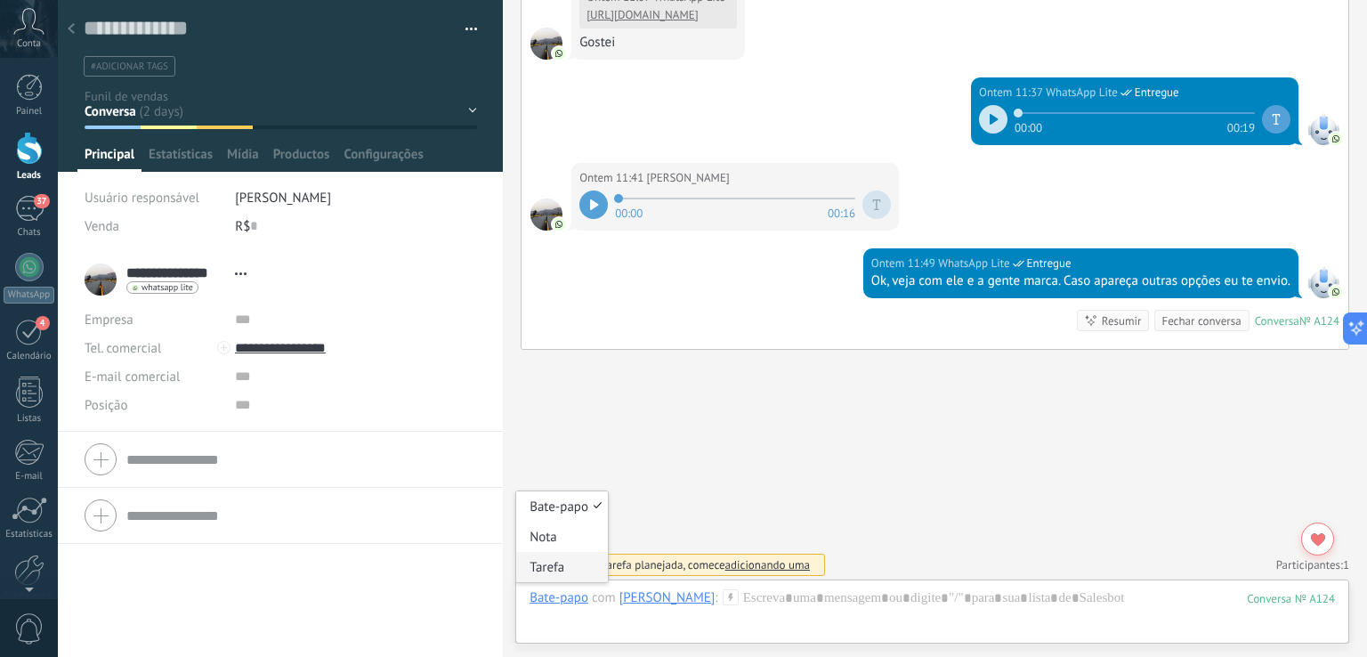
click at [557, 563] on div "Tarefa" at bounding box center [562, 567] width 92 height 30
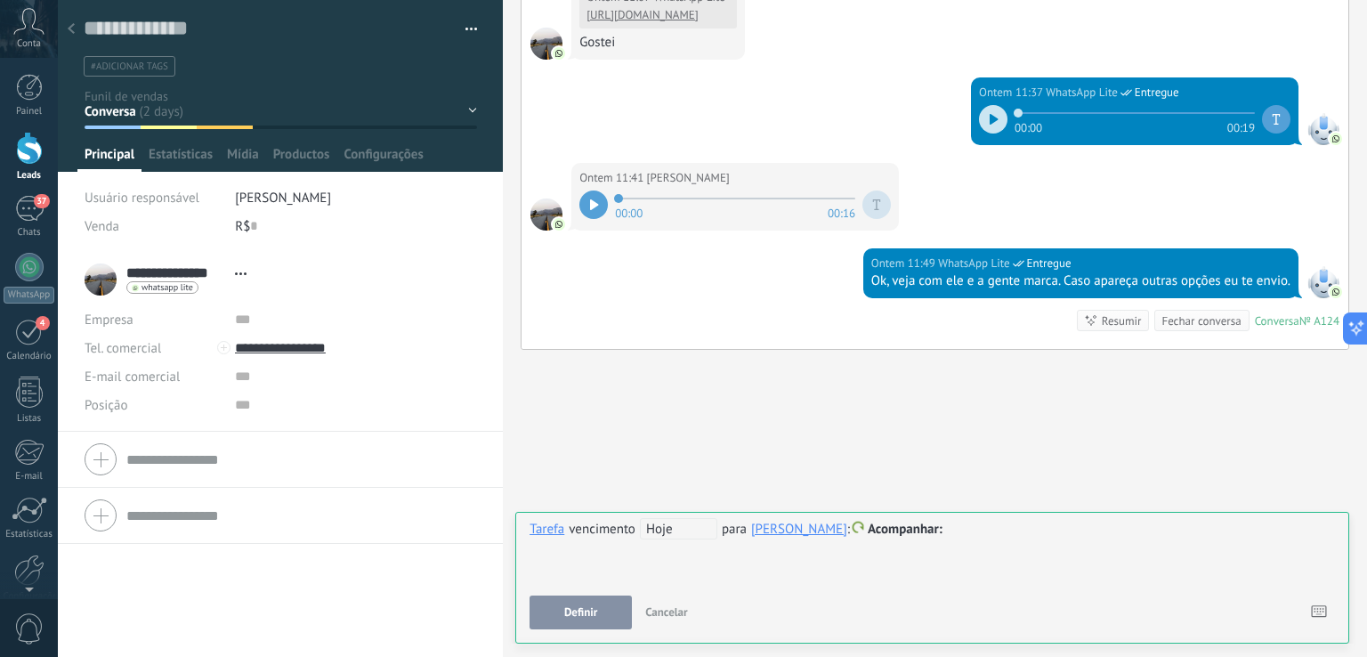
click at [680, 536] on span "Hoje" at bounding box center [678, 528] width 77 height 21
click at [0, 0] on input "**********" at bounding box center [0, 0] width 0 height 0
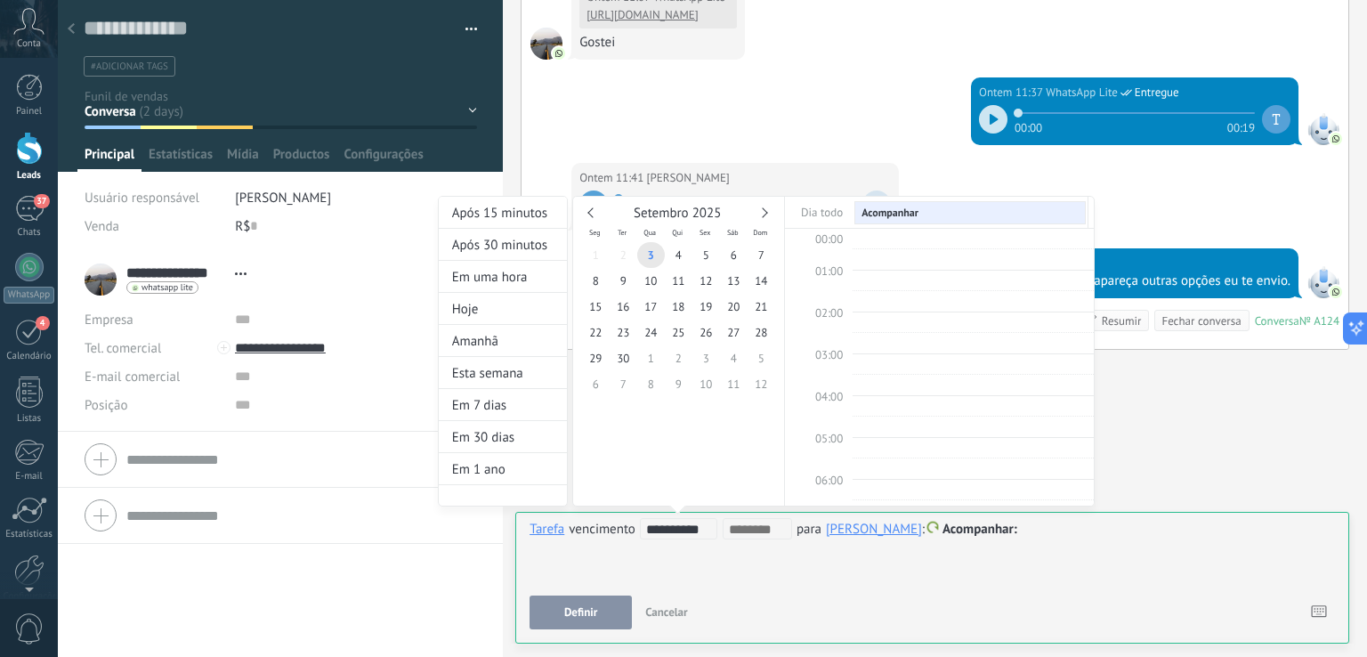
scroll to position [333, 0]
click at [716, 253] on span "5" at bounding box center [706, 255] width 28 height 26
type input "**********"
click at [1023, 552] on div at bounding box center [683, 328] width 1367 height 657
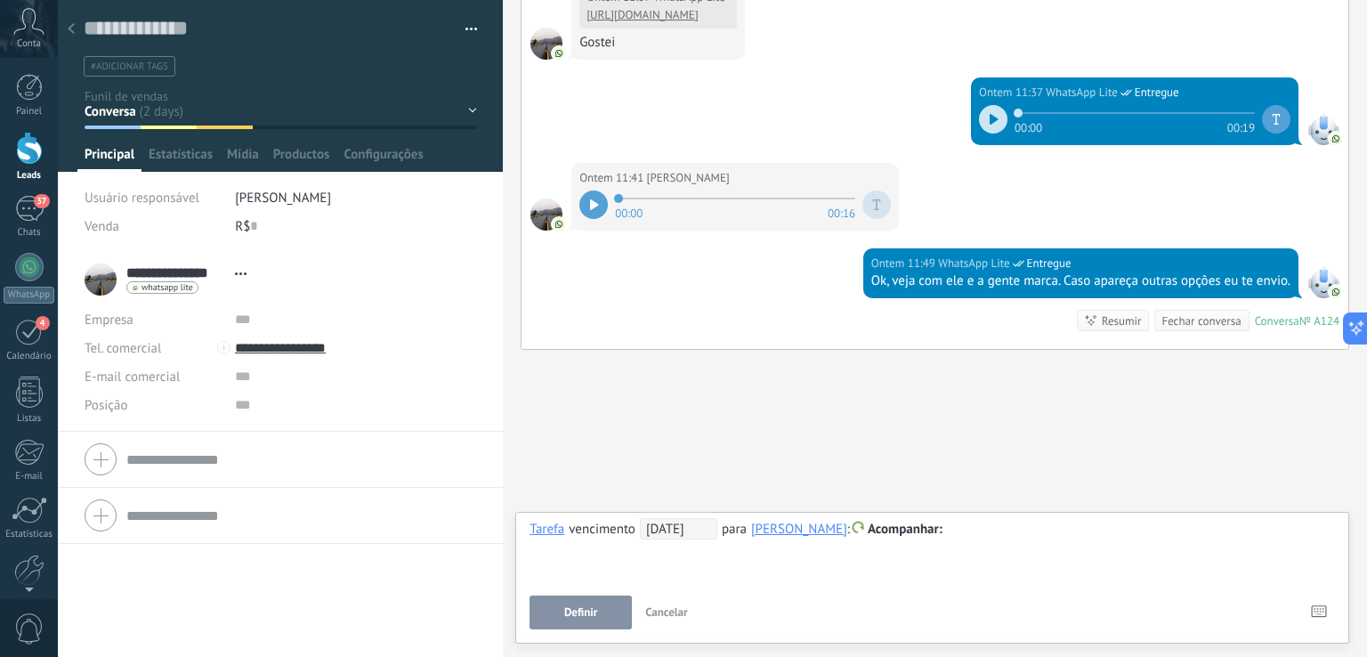
click at [1011, 529] on div at bounding box center [932, 529] width 805 height 21
click at [609, 612] on button "Definir" at bounding box center [581, 612] width 102 height 34
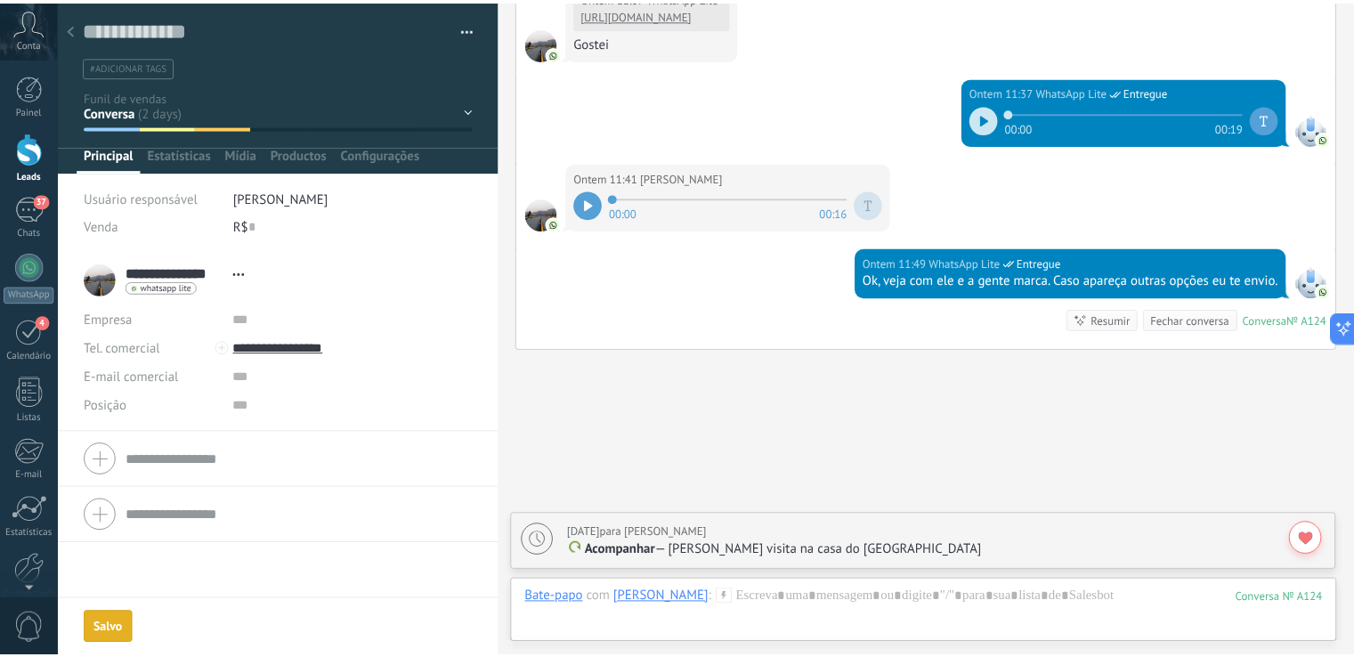
scroll to position [2199, 0]
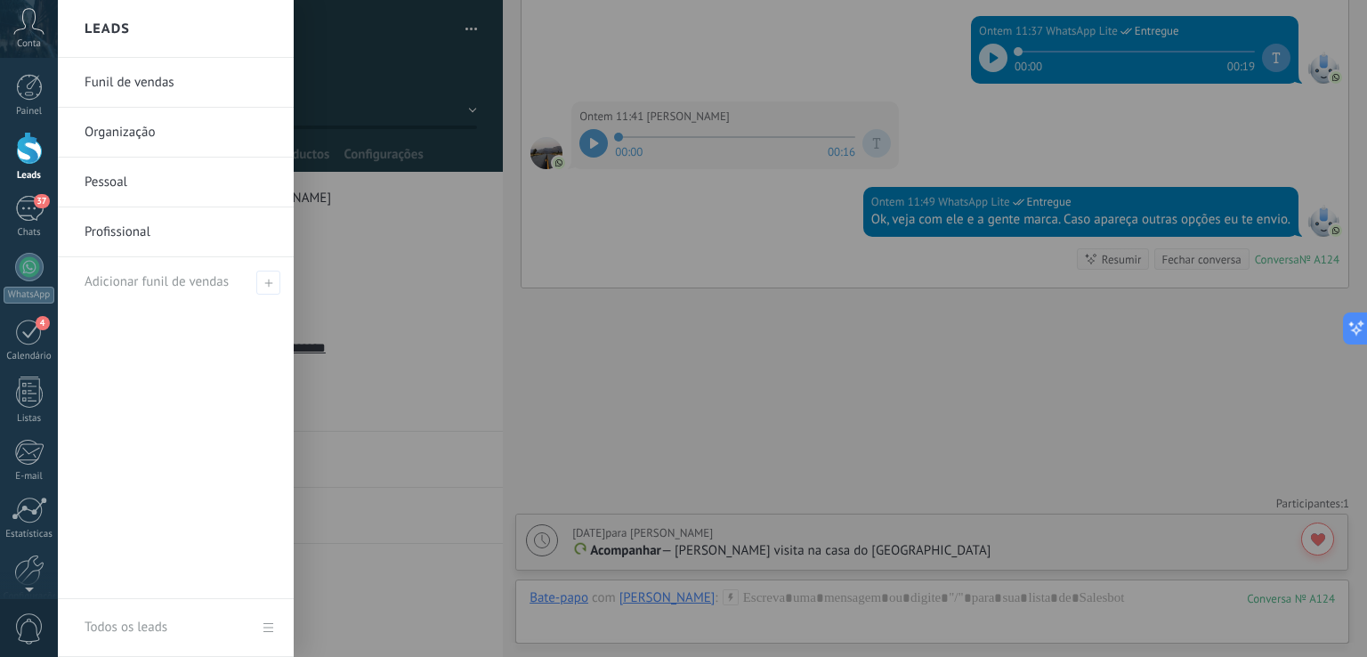
click at [35, 158] on div at bounding box center [29, 148] width 27 height 33
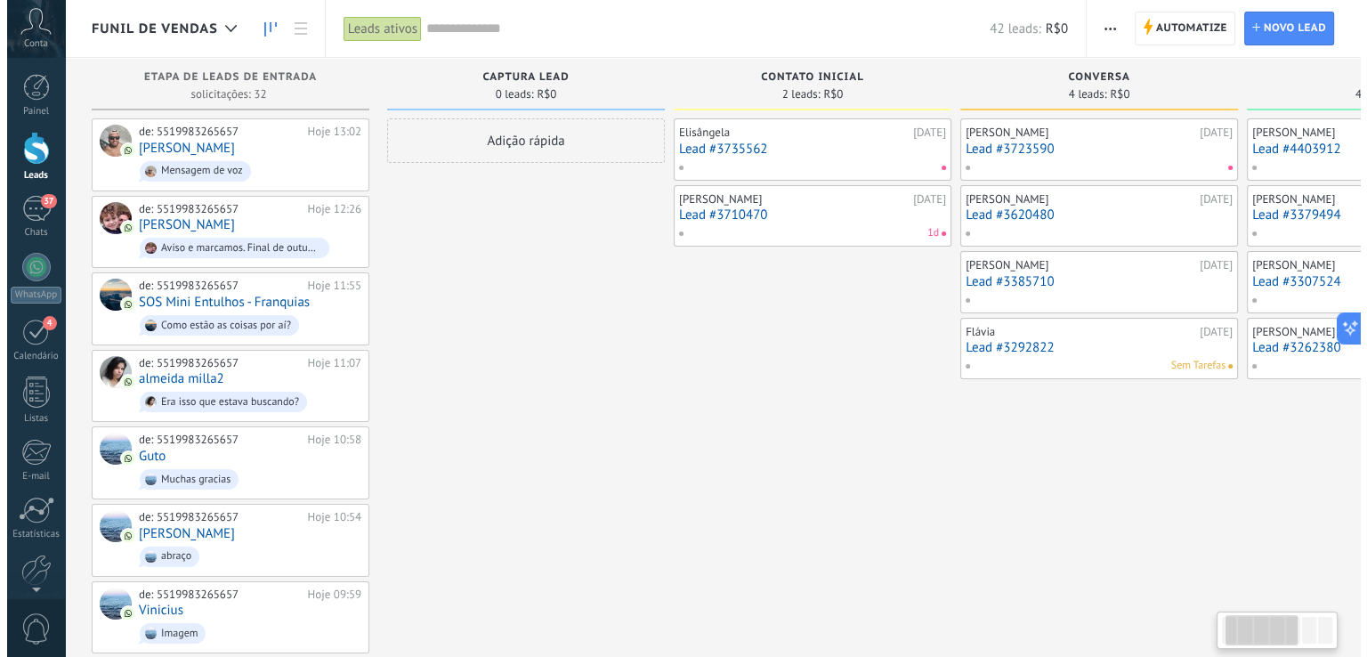
scroll to position [0, 102]
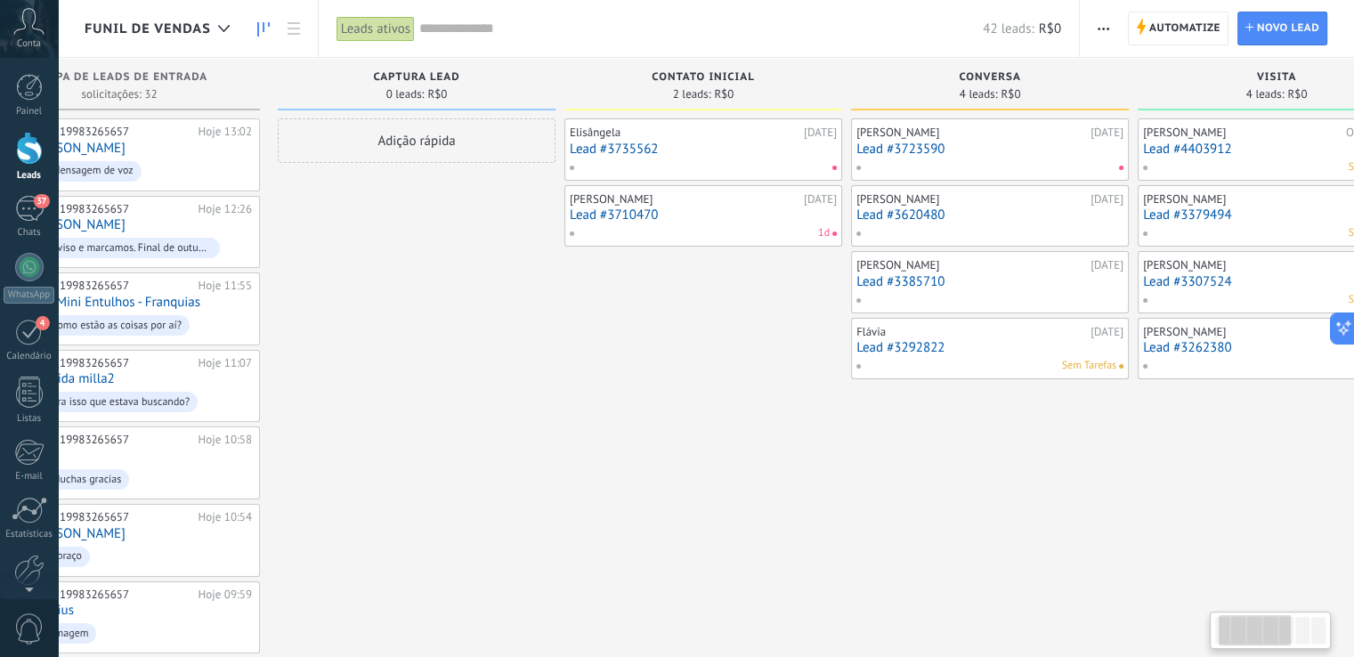
drag, startPoint x: 864, startPoint y: 464, endPoint x: 763, endPoint y: 465, distance: 101.5
click at [698, 150] on link "Lead #3735562" at bounding box center [703, 149] width 267 height 15
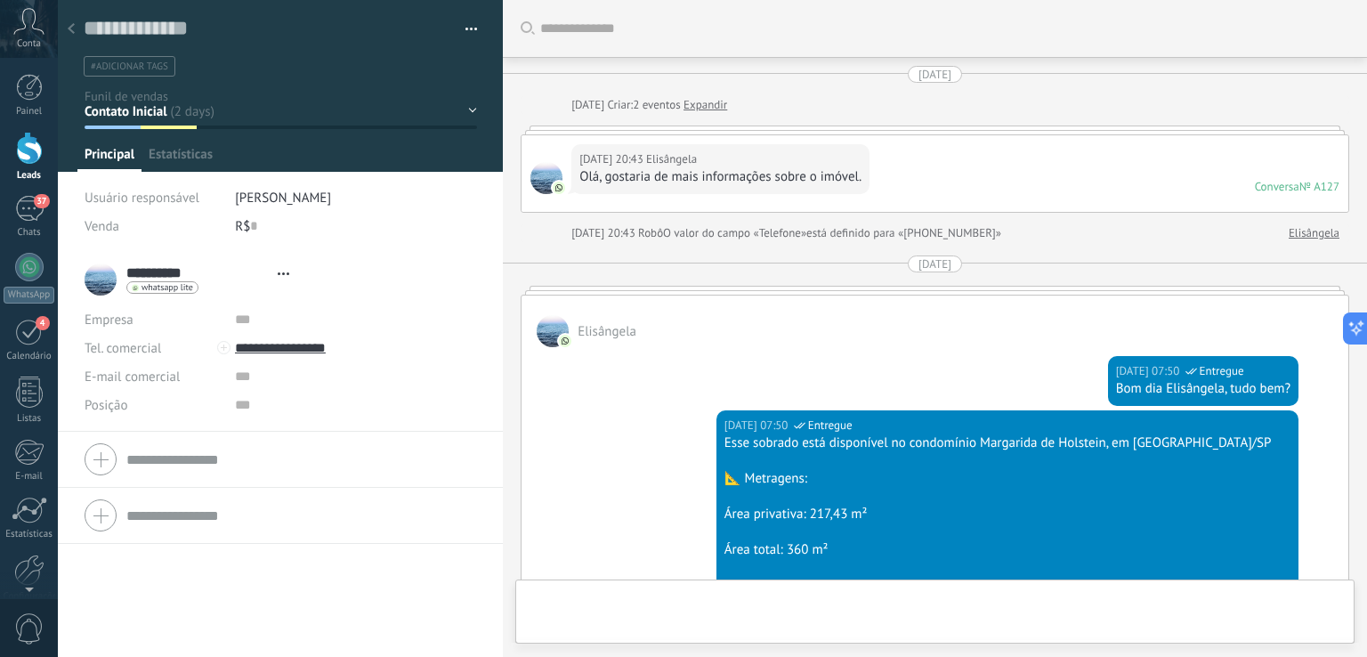
type textarea "**********"
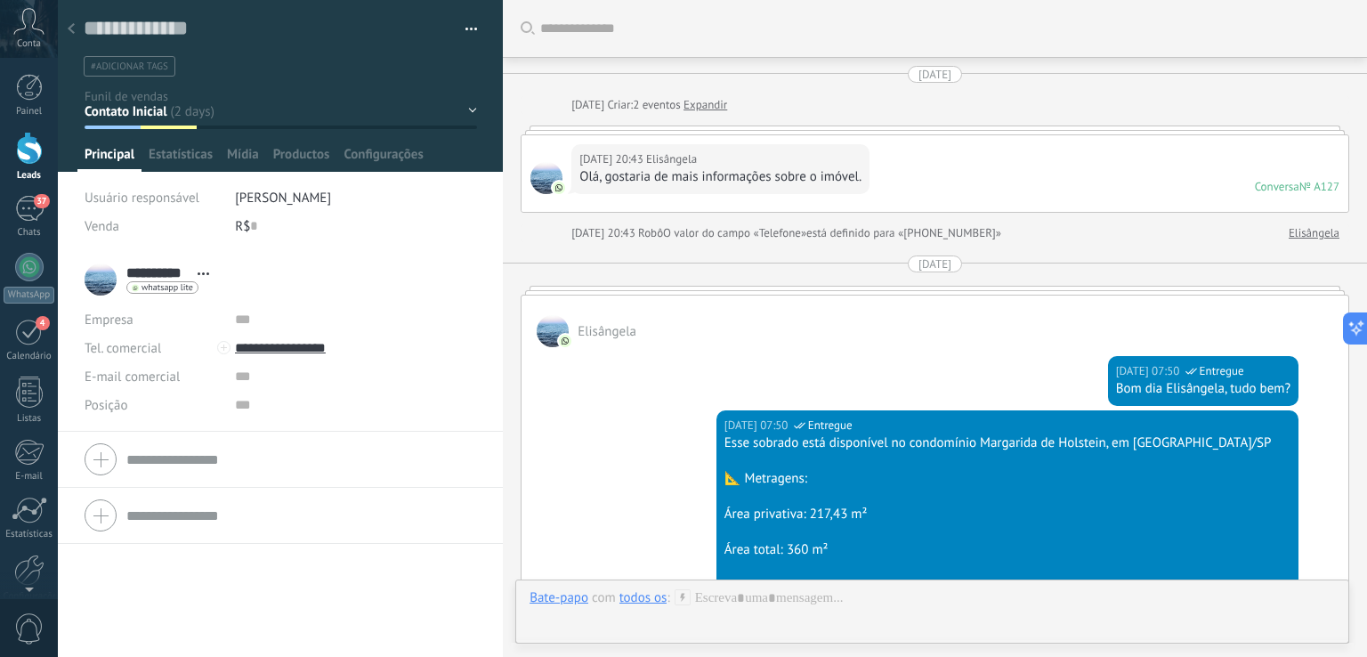
scroll to position [915, 0]
